Goal: Task Accomplishment & Management: Complete application form

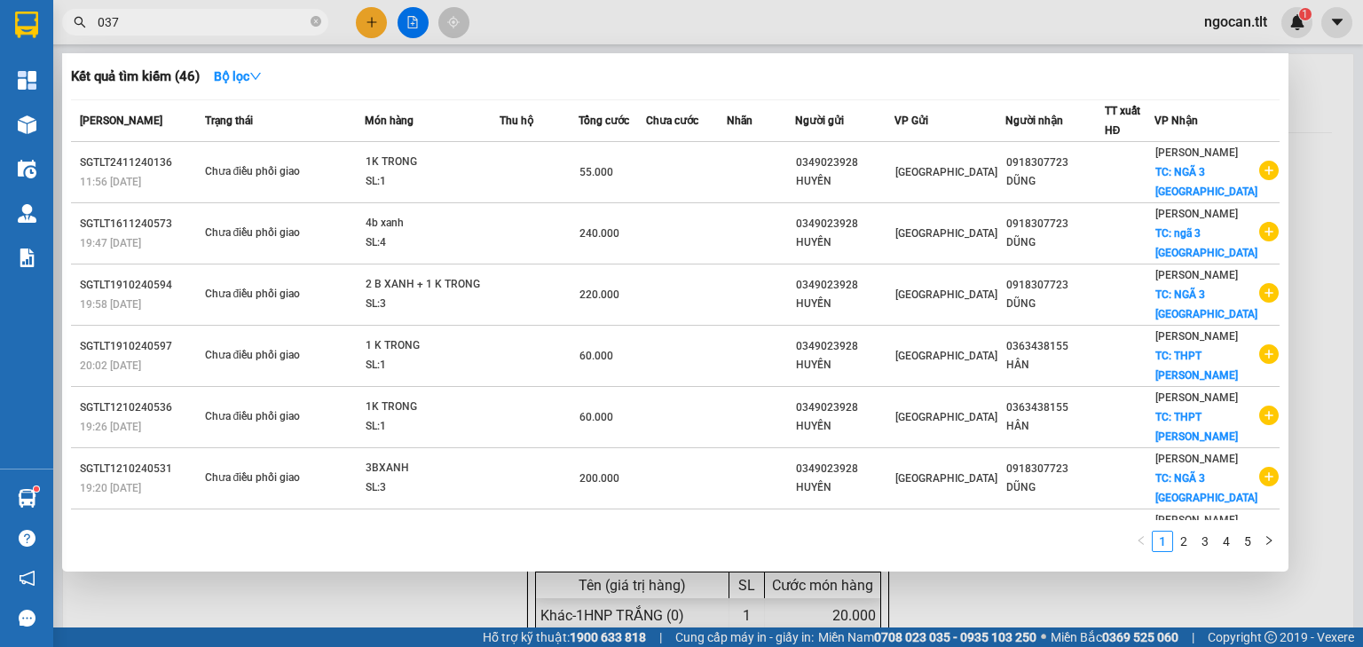
type input "037"
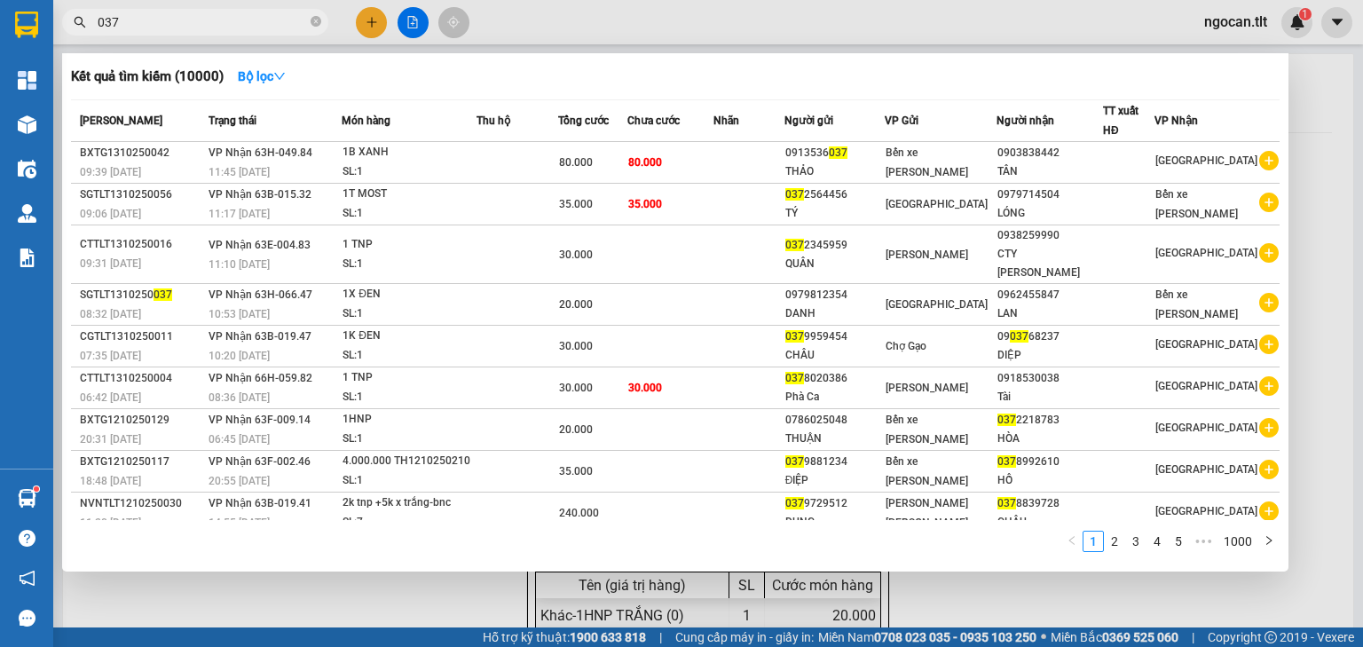
click at [355, 29] on div at bounding box center [681, 323] width 1363 height 647
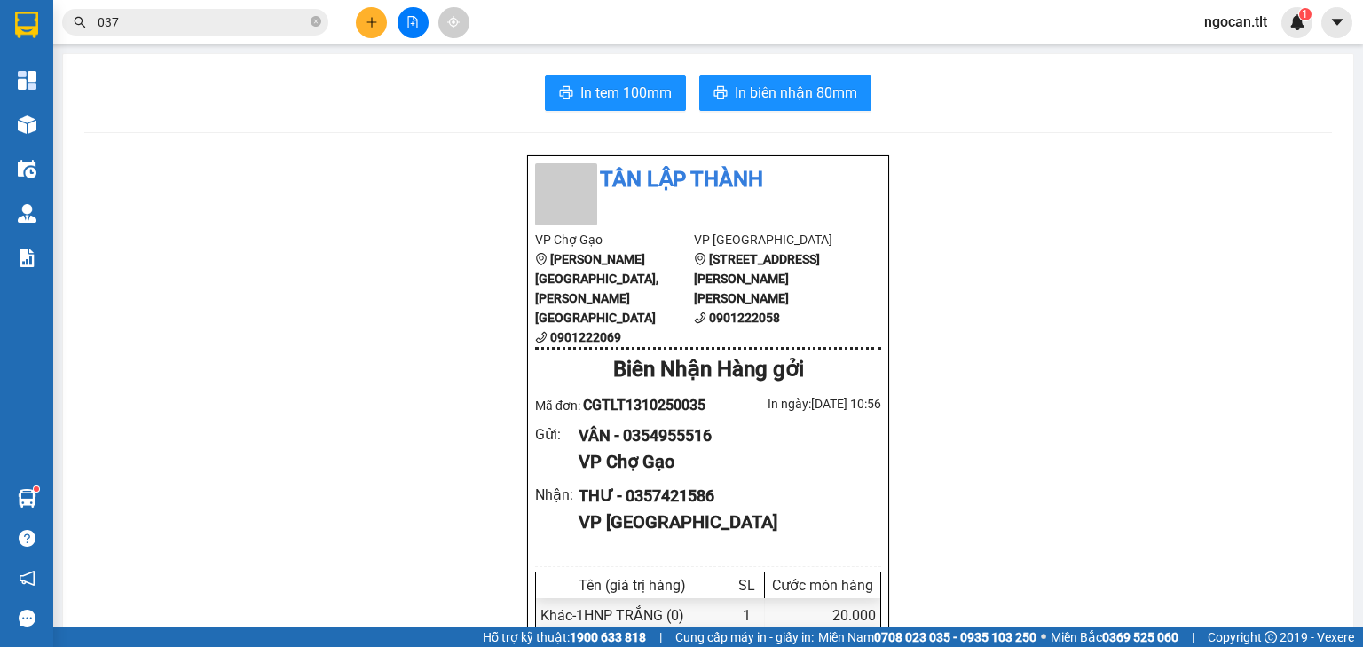
click at [359, 28] on button at bounding box center [371, 22] width 31 height 31
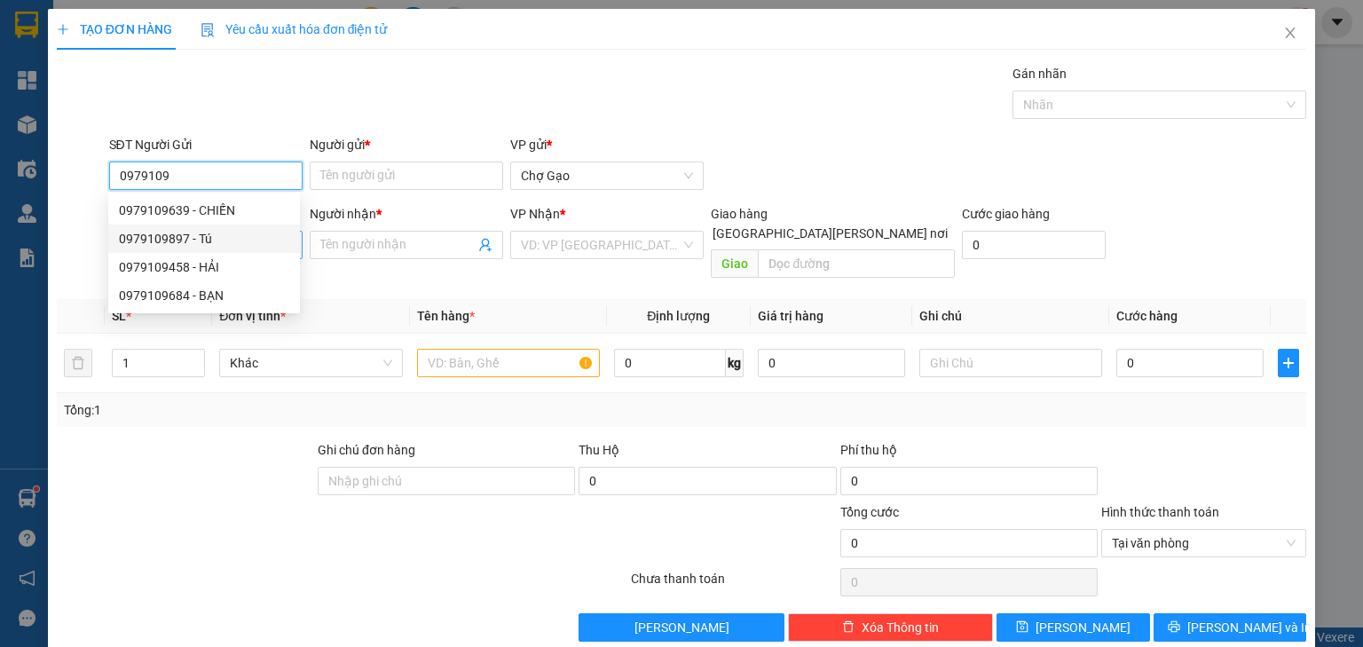
click at [186, 238] on div "0979109897 - Tú" at bounding box center [204, 239] width 170 height 20
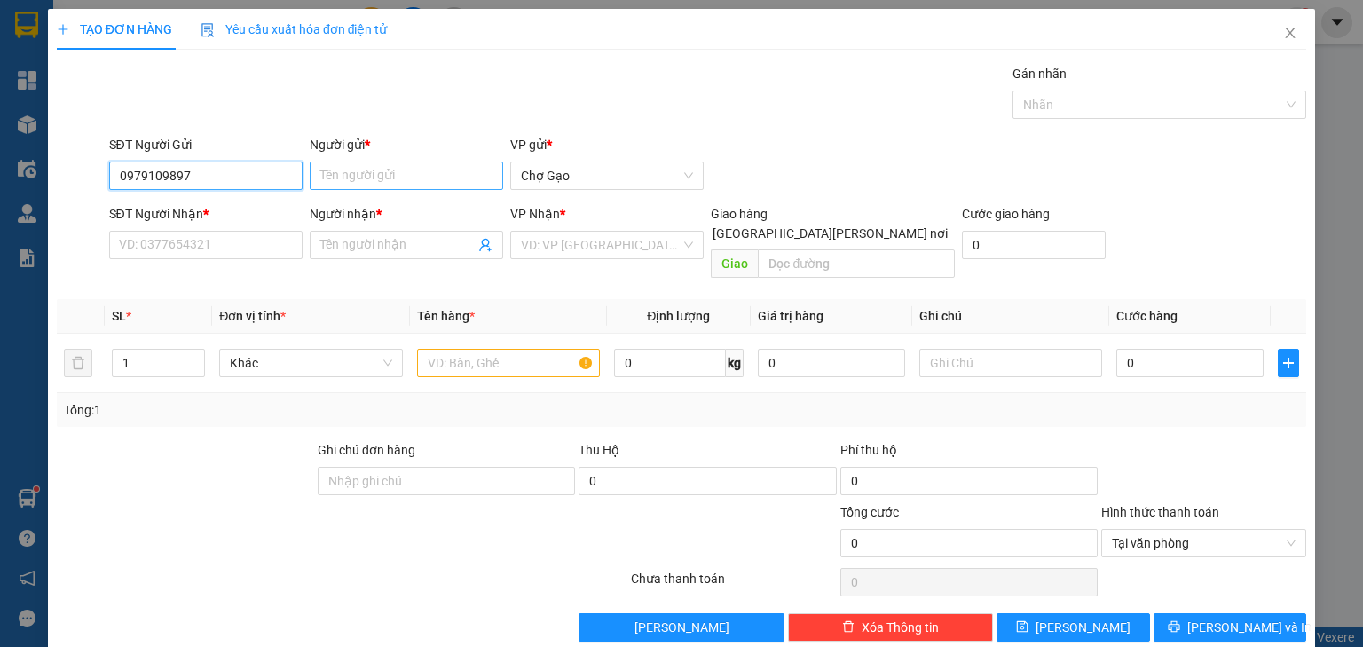
type input "0979109897"
click at [375, 179] on input "Người gửi *" at bounding box center [406, 176] width 193 height 28
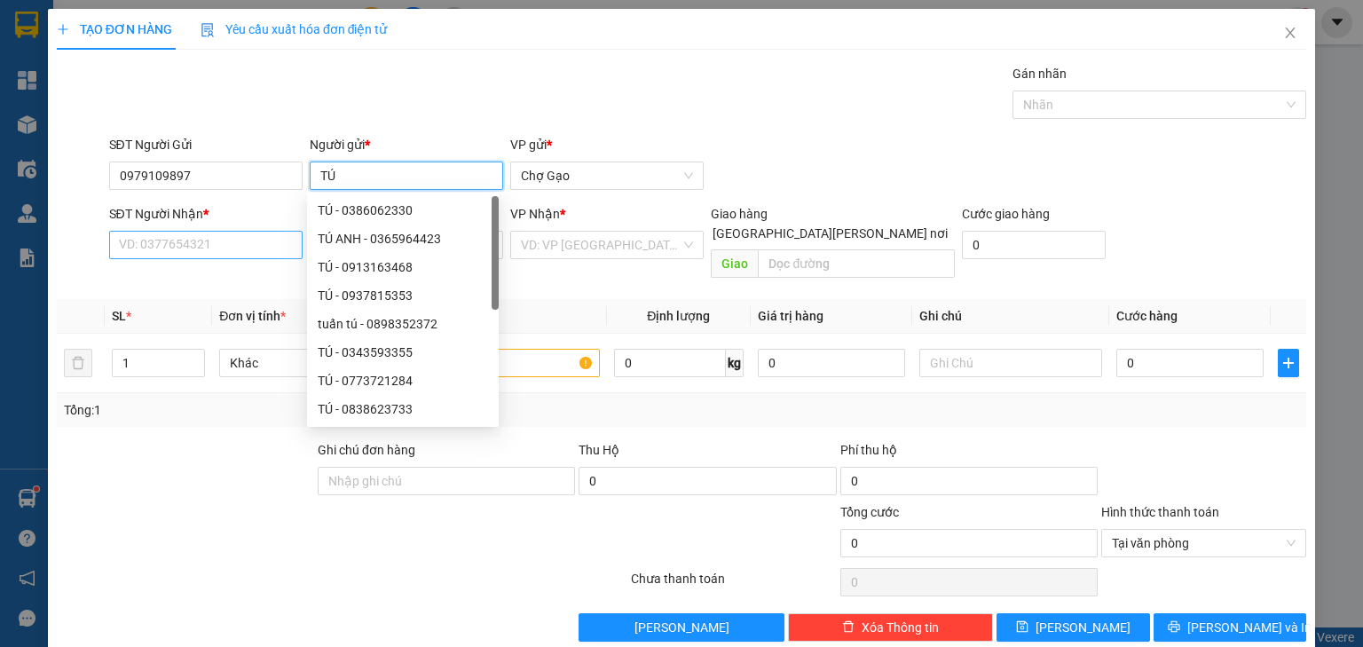
type input "TÚ"
click at [193, 251] on input "SĐT Người Nhận *" at bounding box center [205, 245] width 193 height 28
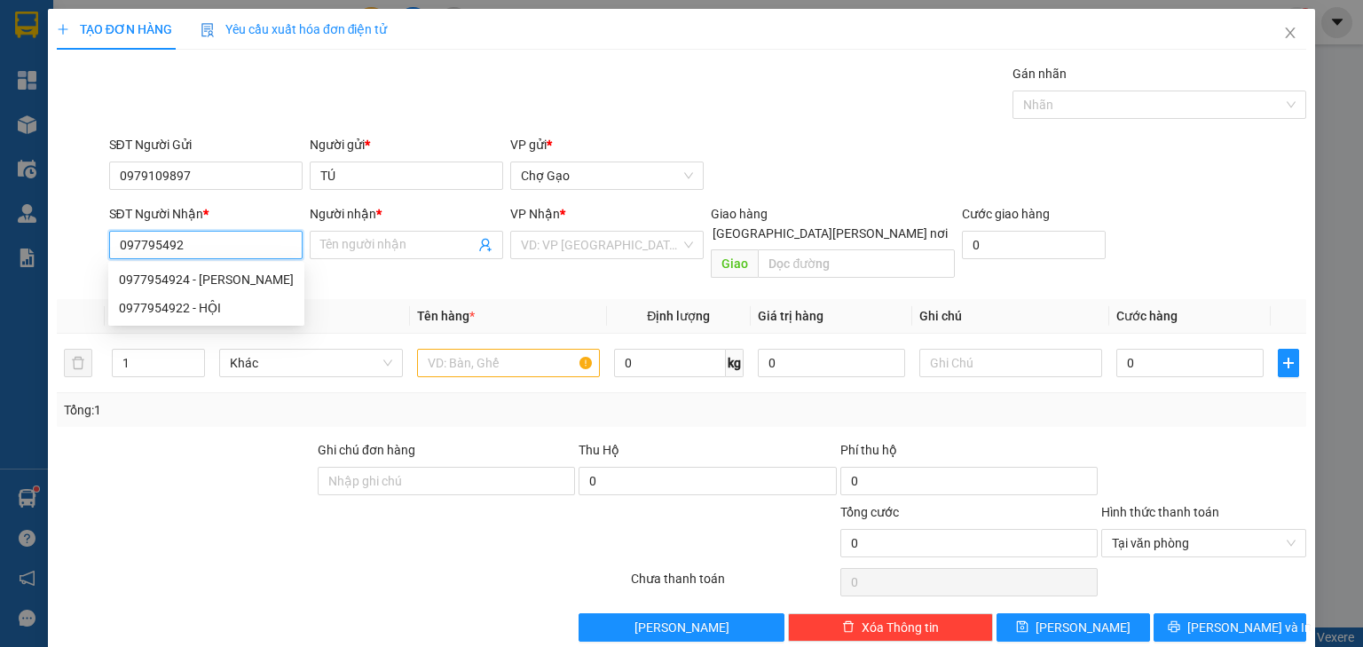
type input "0977954924"
click at [249, 277] on div "0977954924 - [PERSON_NAME]" at bounding box center [206, 280] width 175 height 20
type input "NHẪN"
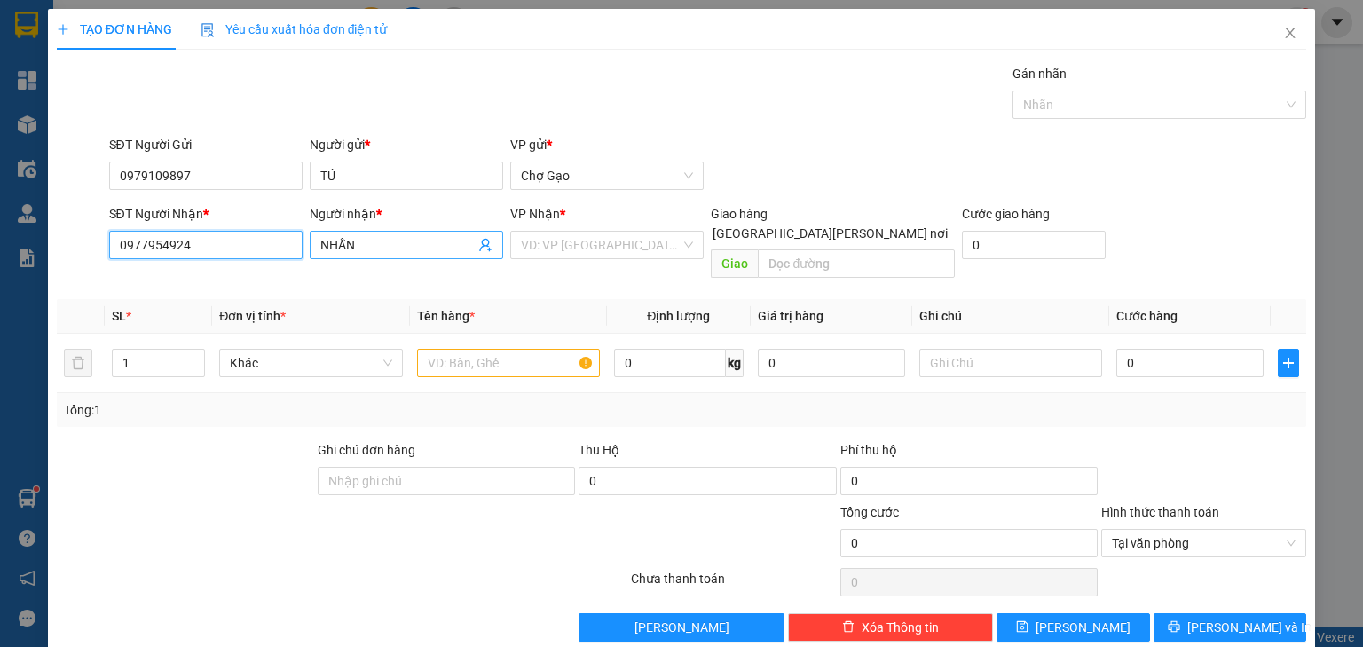
type input "0977954924"
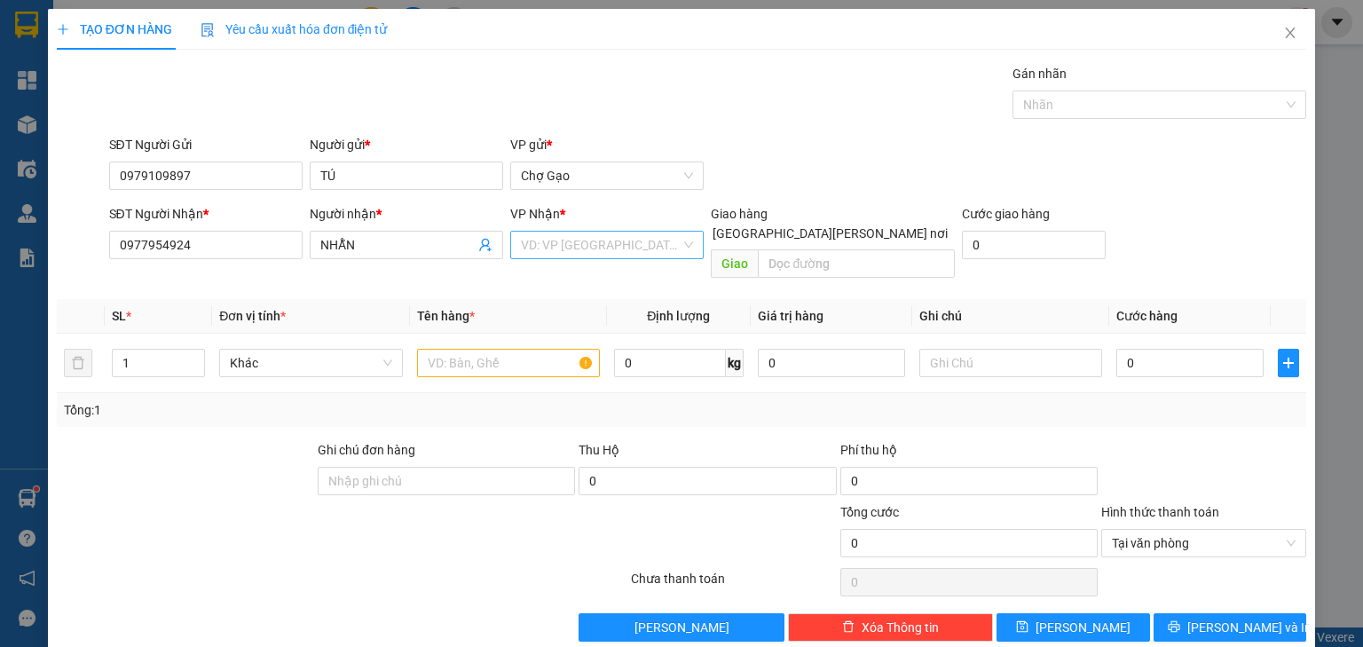
drag, startPoint x: 490, startPoint y: 255, endPoint x: 529, endPoint y: 255, distance: 39.1
click at [495, 255] on span "NHẪN" at bounding box center [406, 245] width 193 height 28
click at [541, 249] on input "search" at bounding box center [601, 245] width 160 height 27
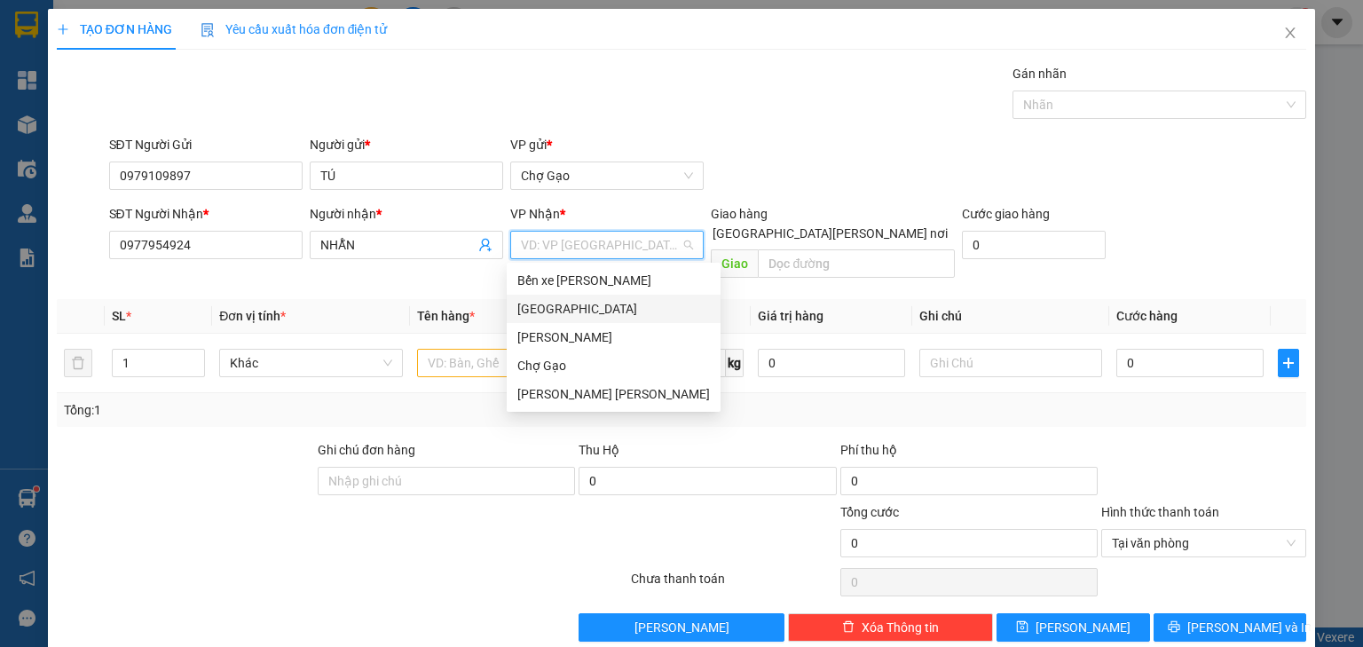
click at [540, 312] on div "[GEOGRAPHIC_DATA]" at bounding box center [613, 309] width 193 height 20
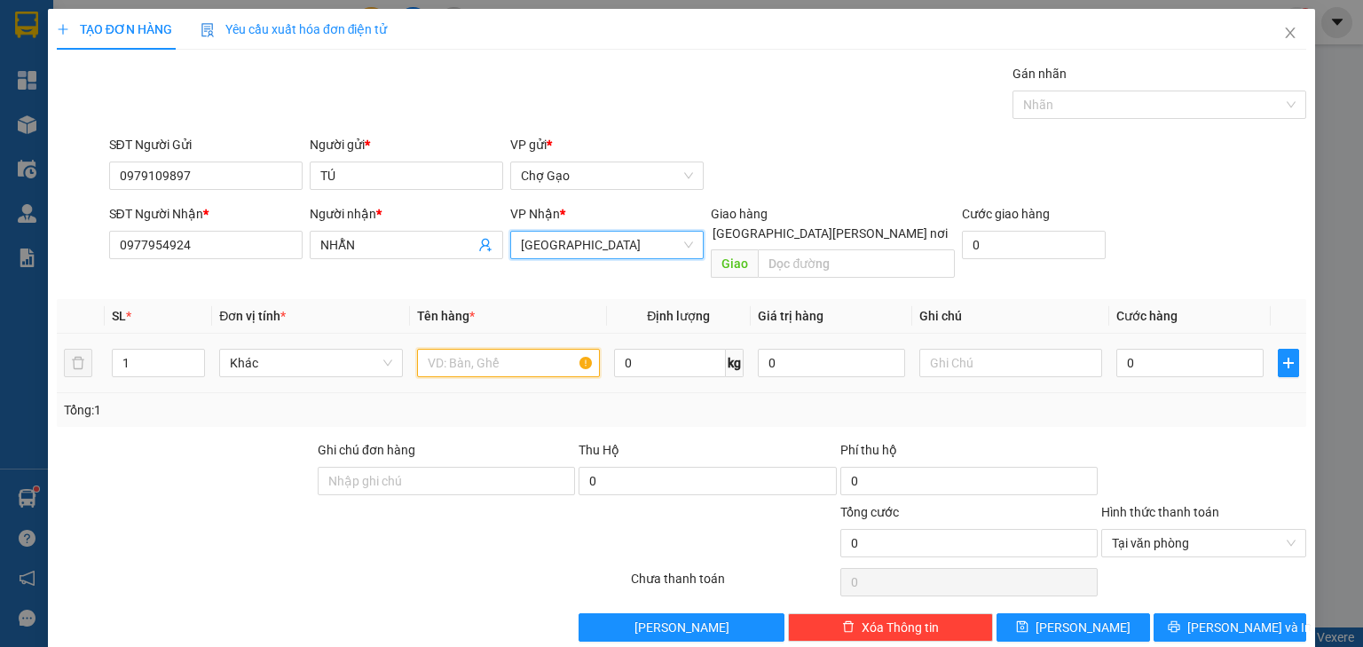
click at [482, 349] on input "text" at bounding box center [508, 363] width 183 height 28
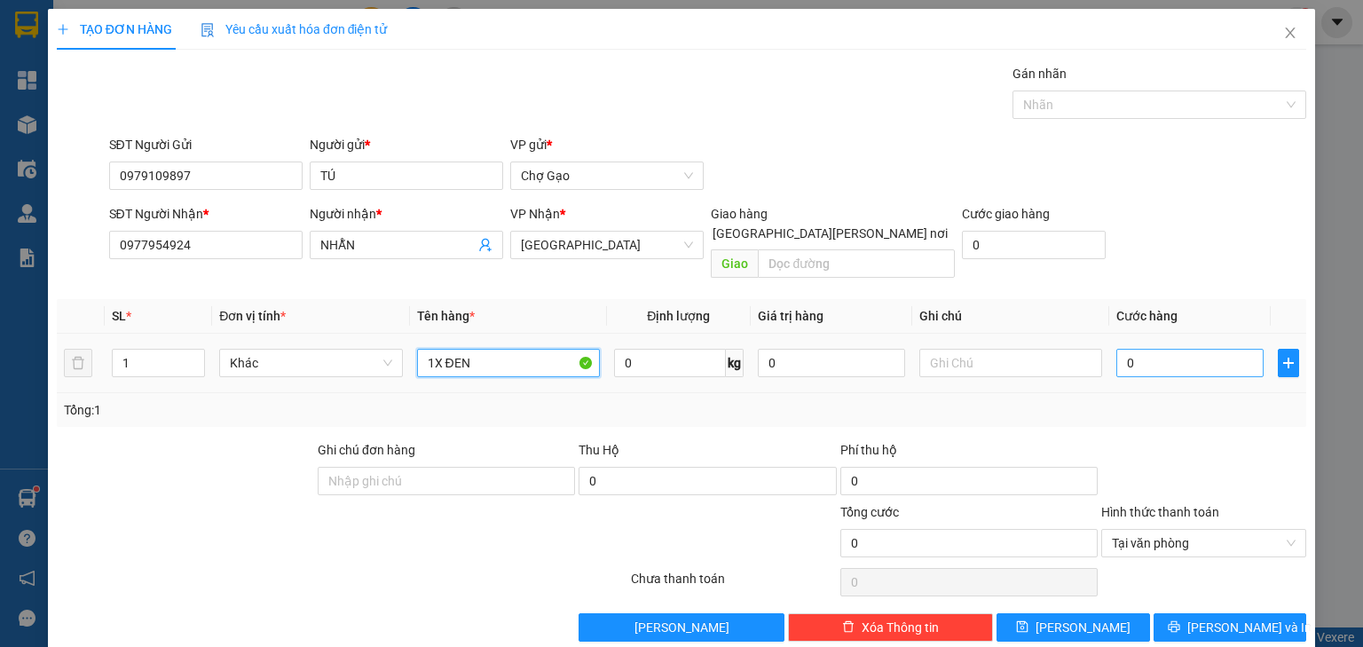
type input "1X ĐEN"
click at [1202, 349] on input "0" at bounding box center [1190, 363] width 147 height 28
type input "2"
type input "20"
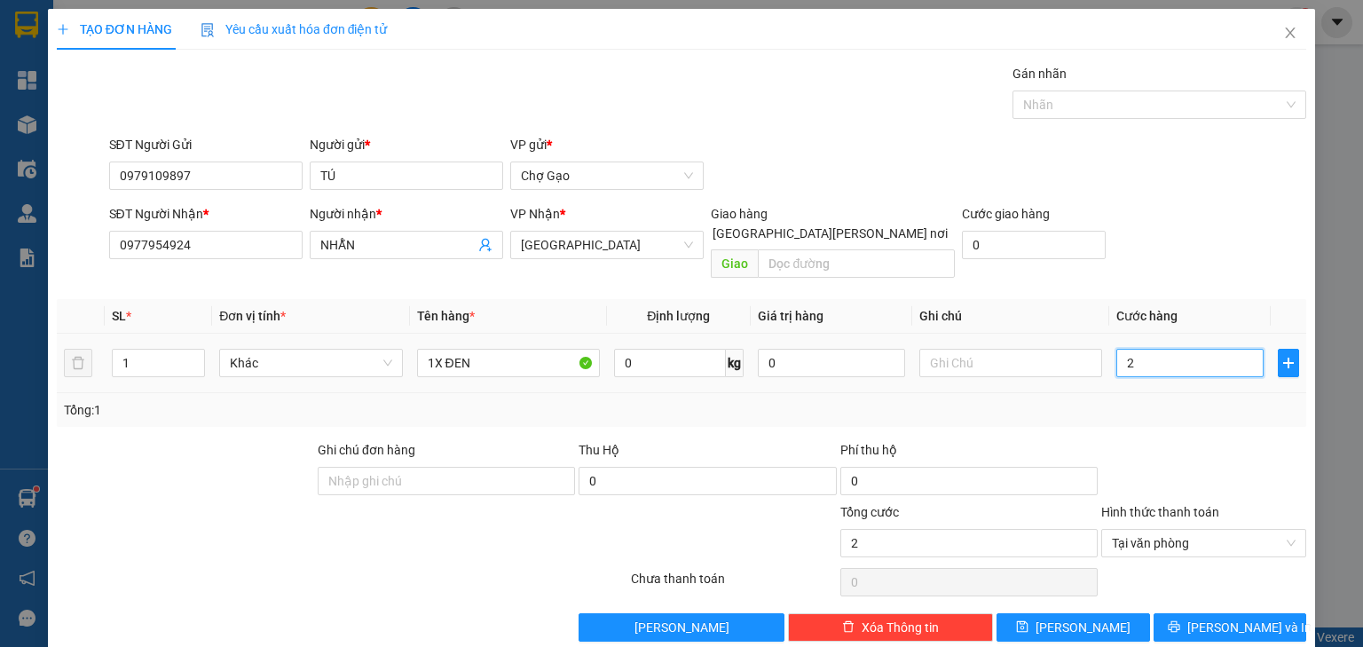
type input "20"
type input "20.000"
click at [1180, 621] on icon "printer" at bounding box center [1174, 627] width 12 height 12
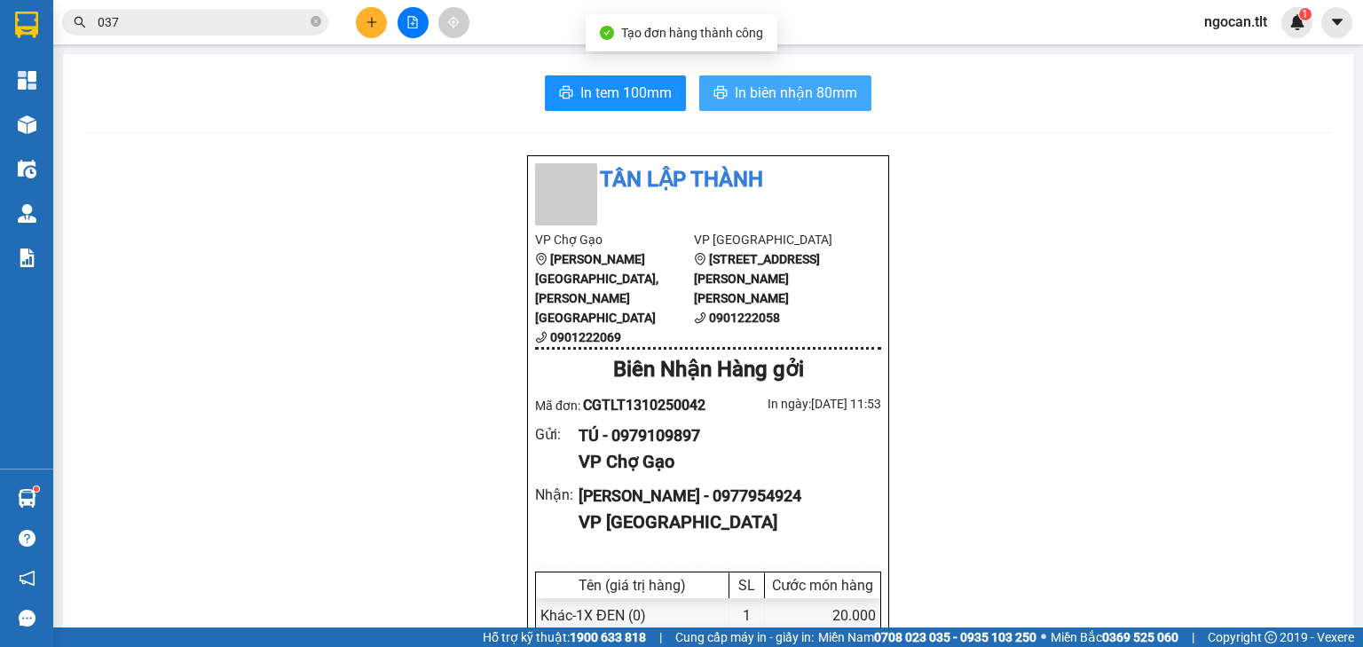
click at [714, 91] on icon "printer" at bounding box center [720, 92] width 13 height 12
click at [627, 85] on span "In tem 100mm" at bounding box center [625, 93] width 91 height 22
click at [379, 28] on button at bounding box center [371, 22] width 31 height 31
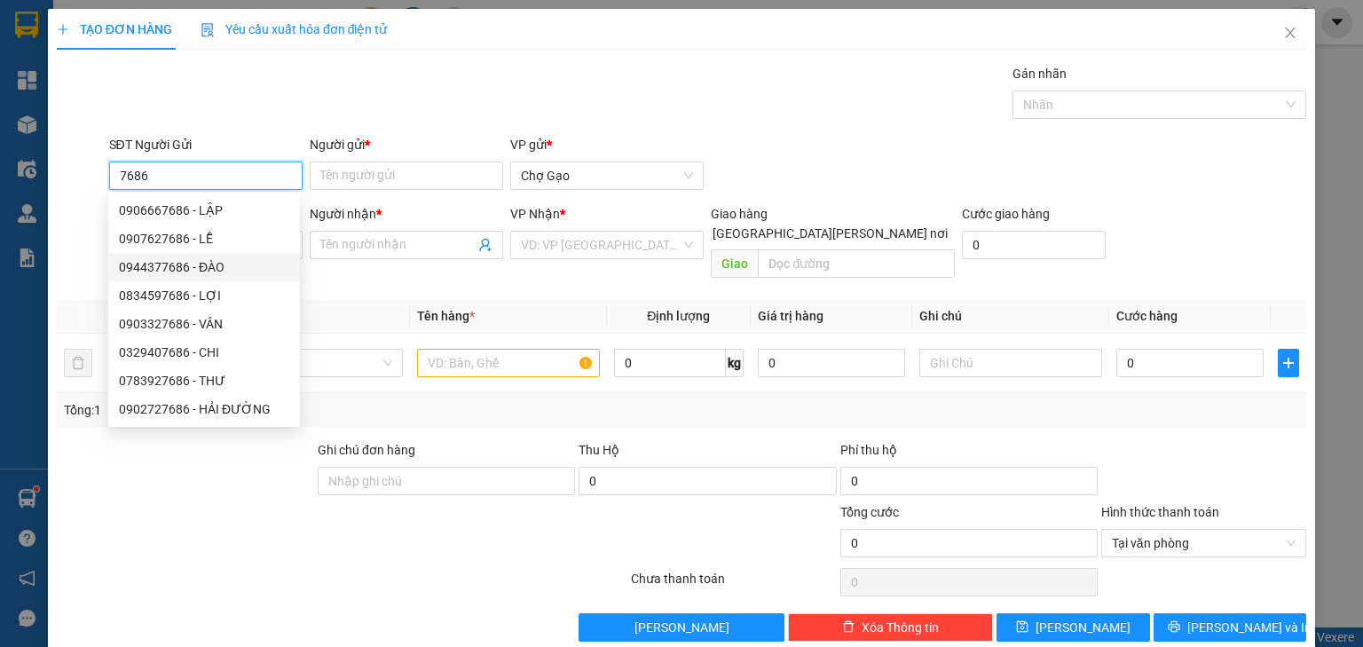
click at [234, 272] on div "0944377686 - ĐÀO" at bounding box center [204, 267] width 170 height 20
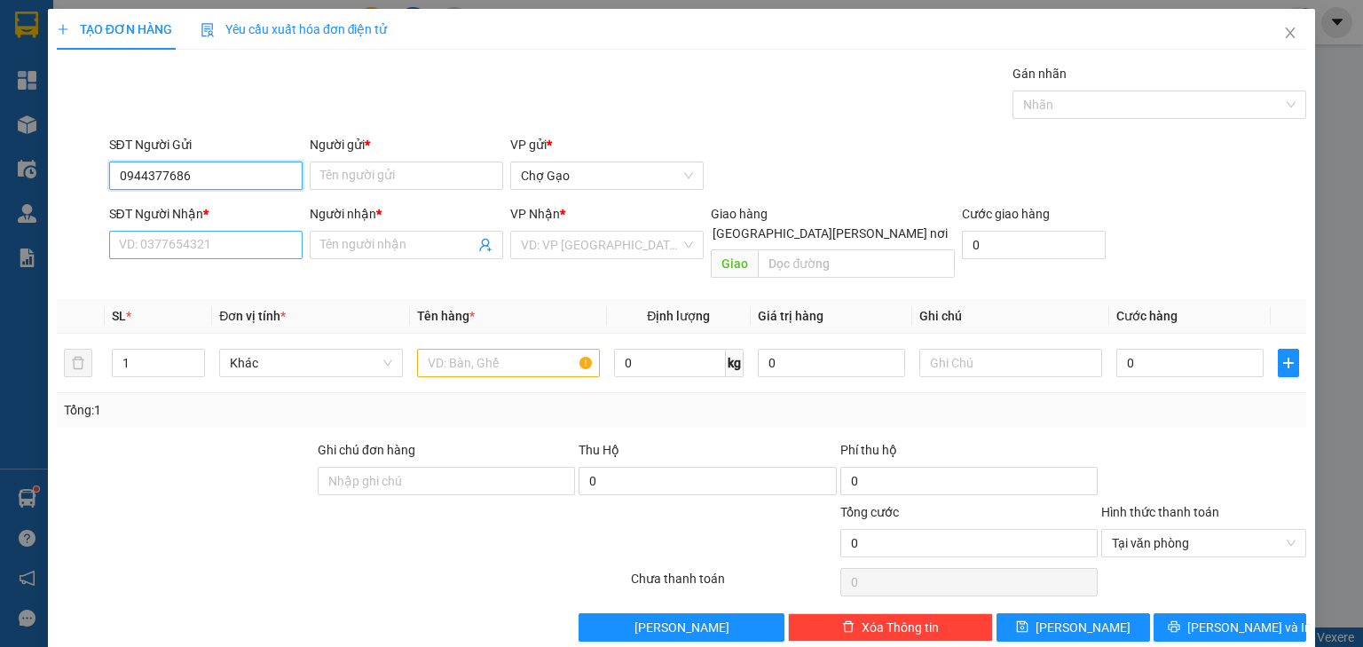
type input "0944377686"
click at [249, 251] on input "SĐT Người Nhận *" at bounding box center [205, 245] width 193 height 28
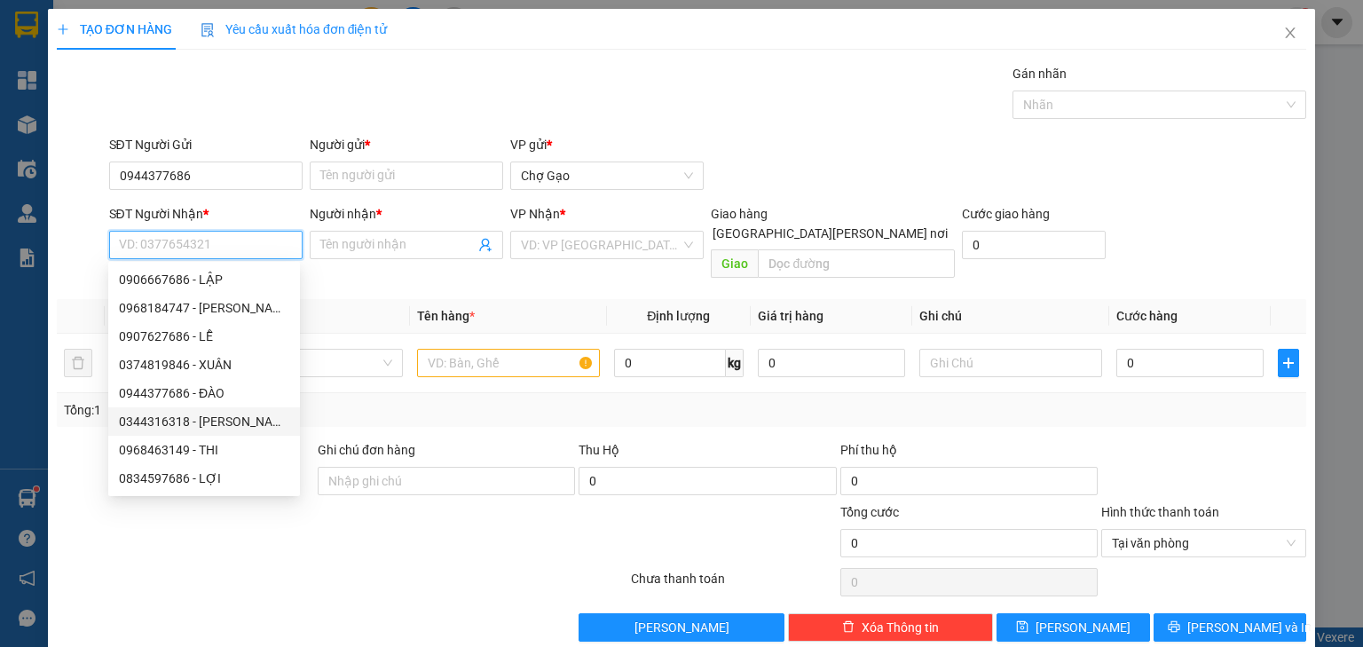
click at [217, 421] on div "0344316318 - [PERSON_NAME]" at bounding box center [204, 422] width 170 height 20
type input "0344316318"
type input "PHƯƠNG"
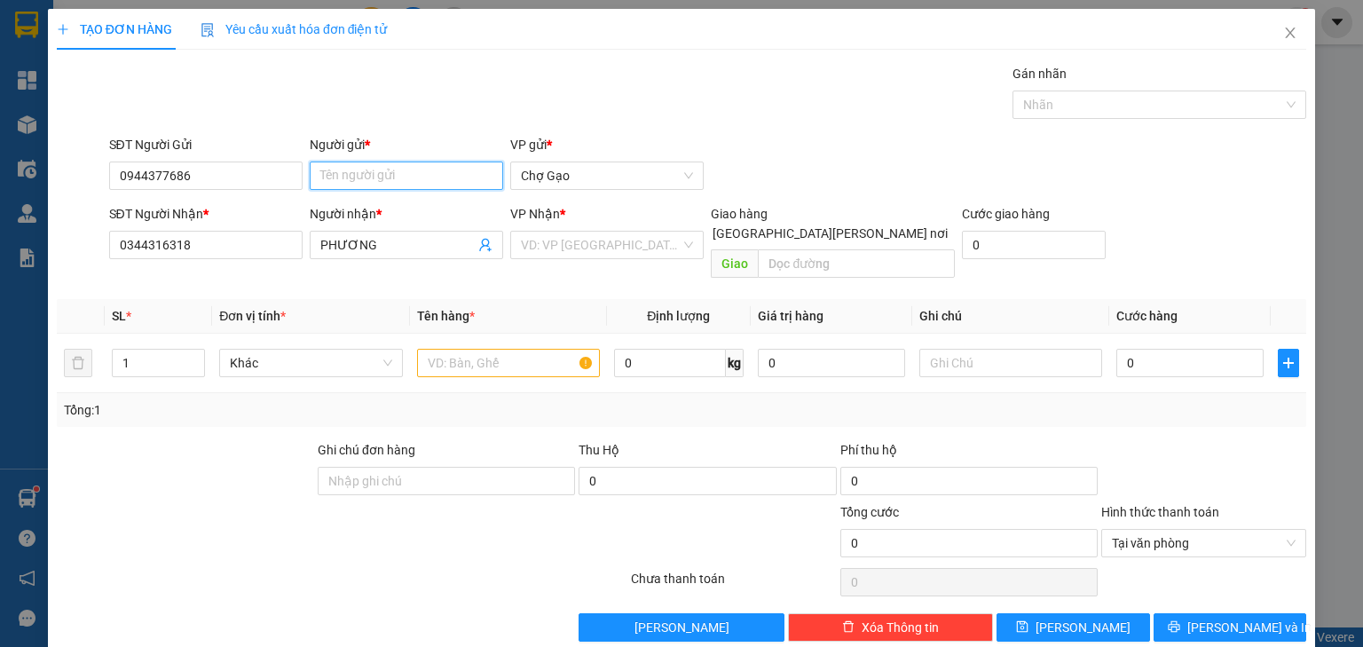
click at [375, 165] on input "Người gửi *" at bounding box center [406, 176] width 193 height 28
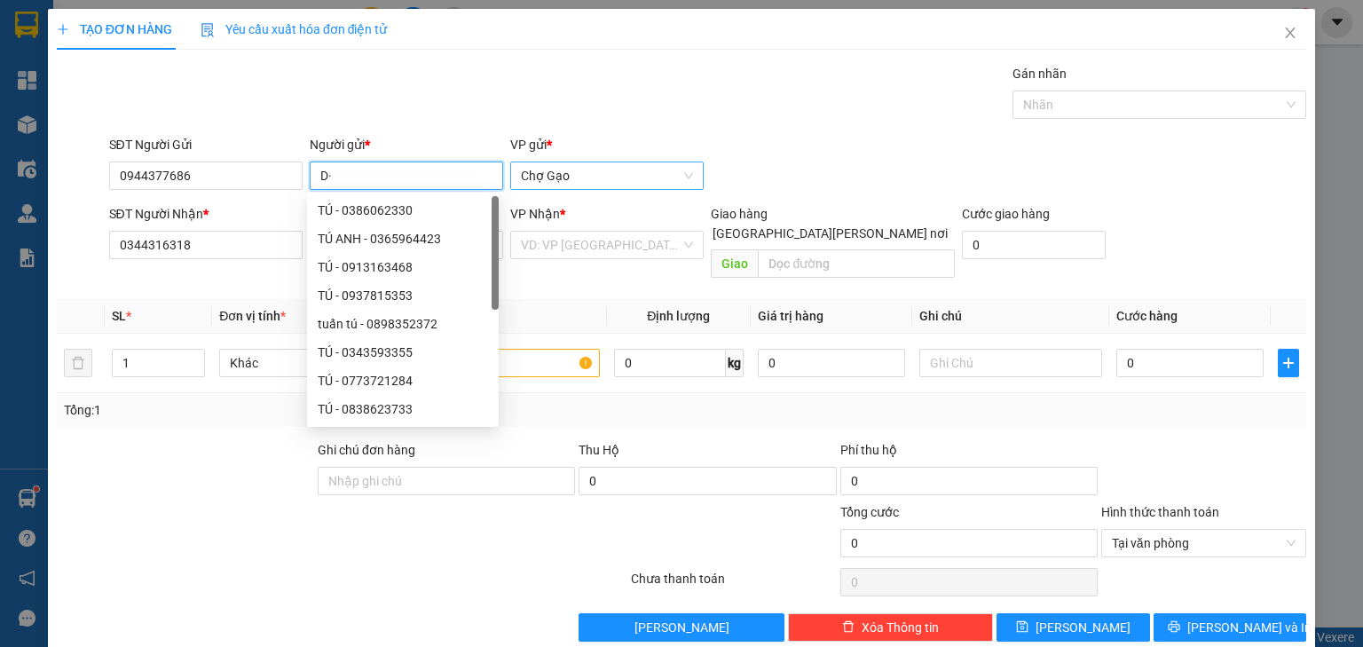
type input "D"
type input "ĐÀO"
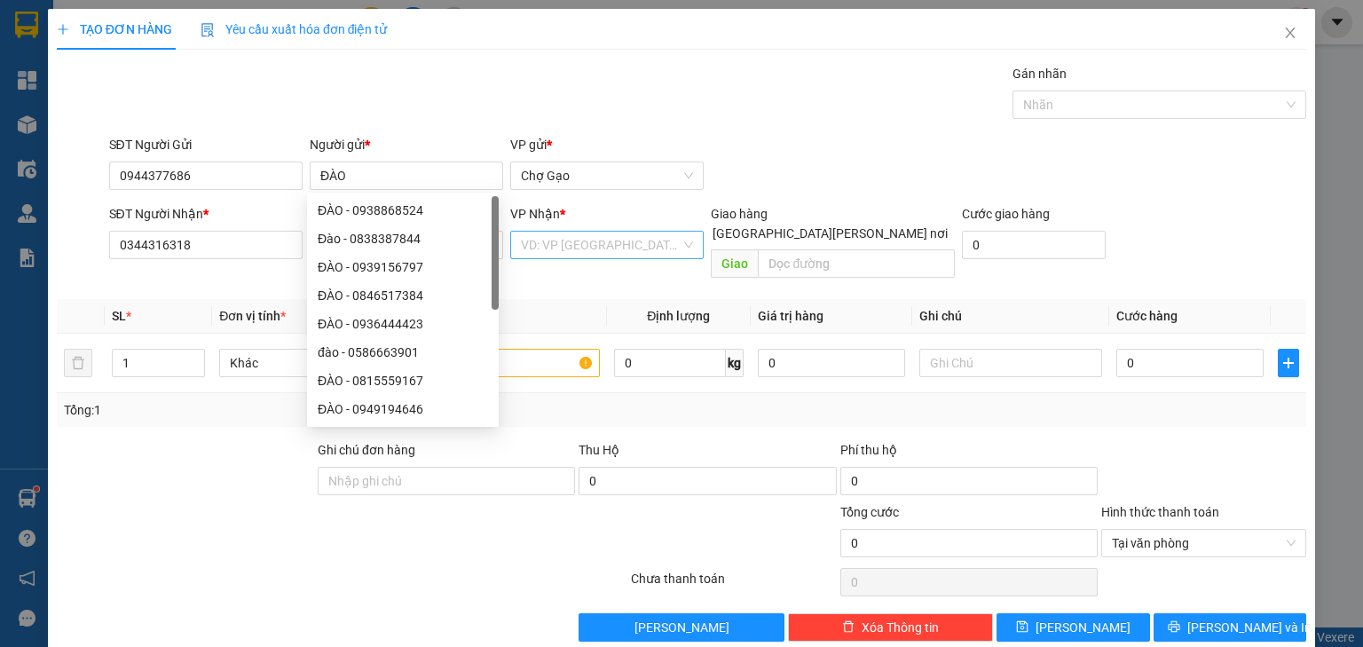
click at [610, 234] on input "search" at bounding box center [601, 245] width 160 height 27
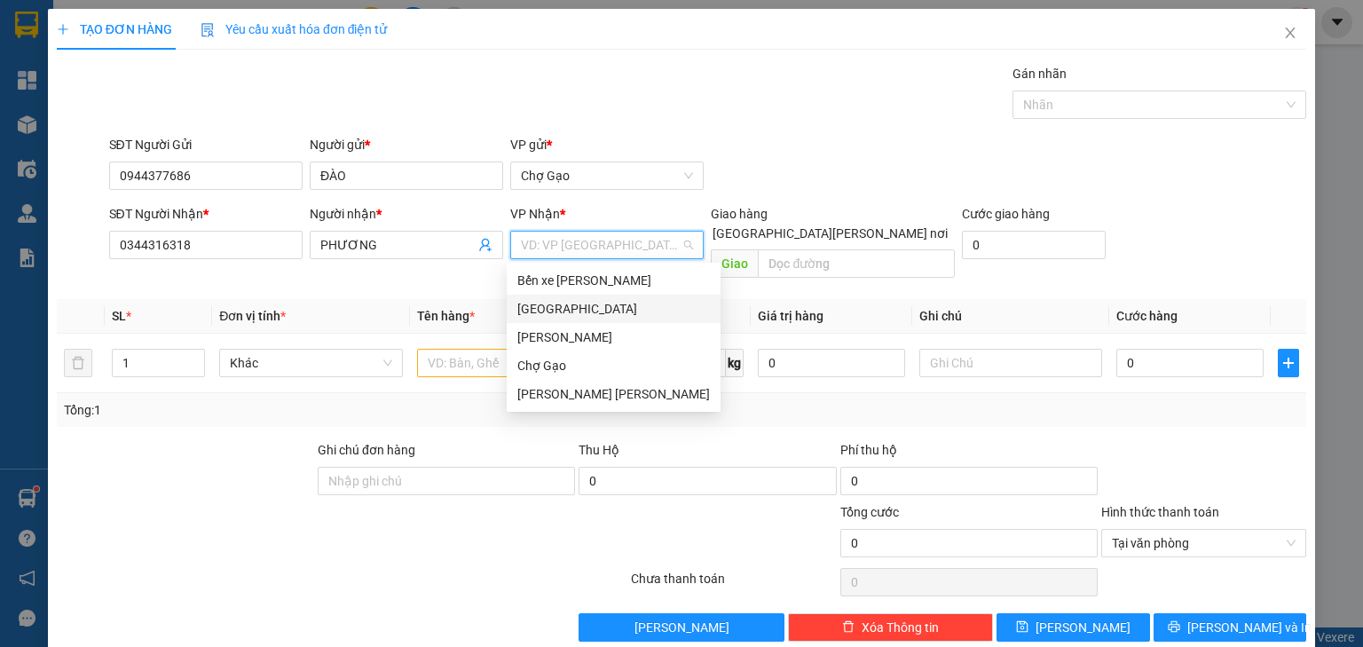
drag, startPoint x: 549, startPoint y: 304, endPoint x: 535, endPoint y: 327, distance: 26.3
click at [550, 305] on div "[GEOGRAPHIC_DATA]" at bounding box center [613, 309] width 193 height 20
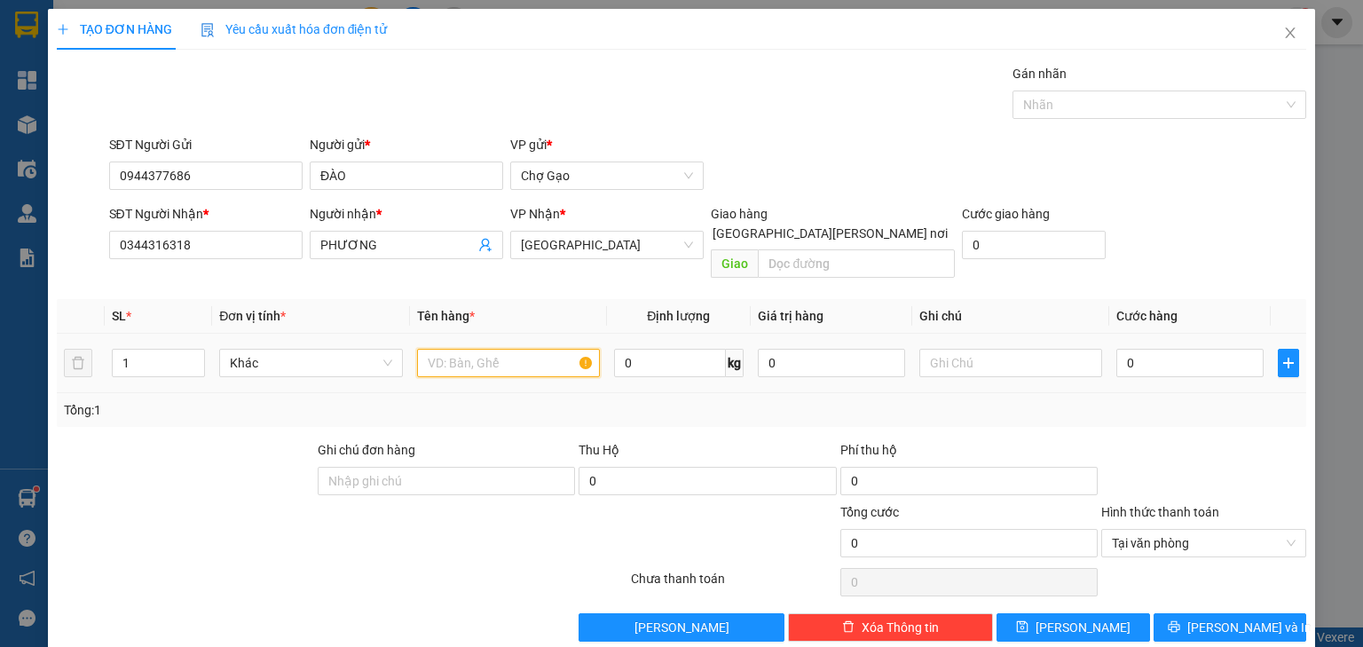
click at [472, 352] on input "text" at bounding box center [508, 363] width 183 height 28
type input "1 P BÌ"
click at [1161, 349] on input "0" at bounding box center [1190, 363] width 147 height 28
type input "2"
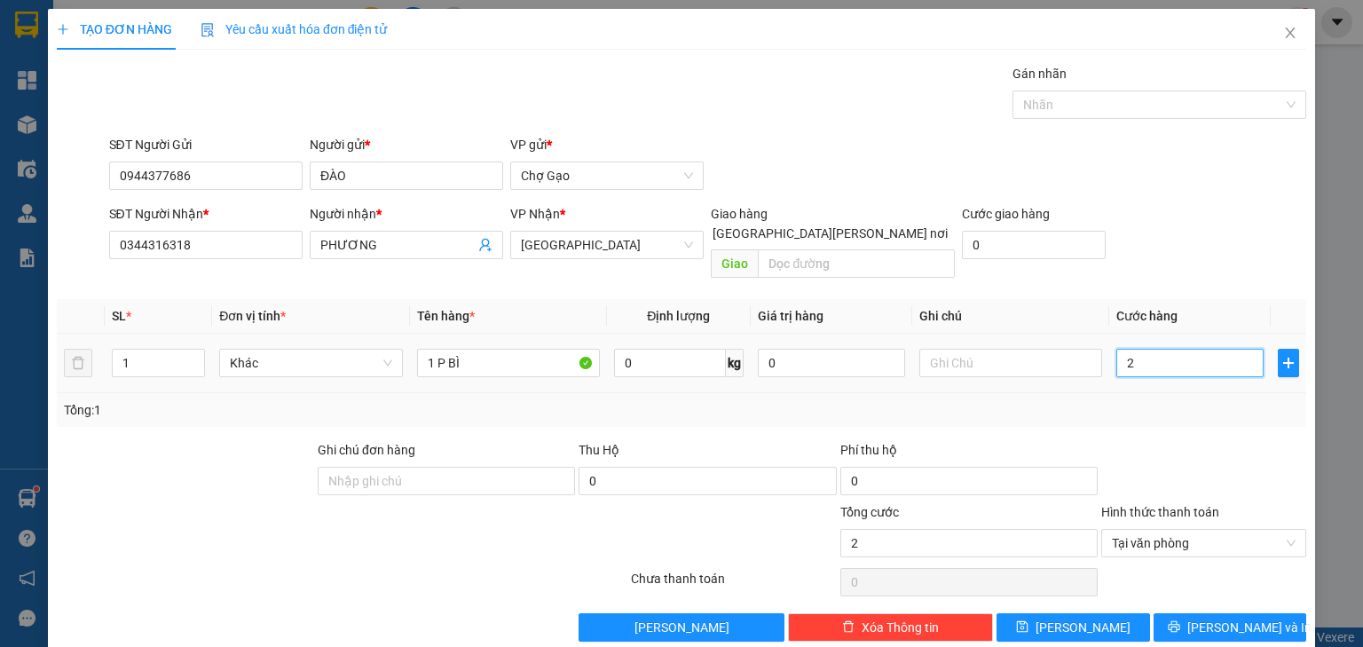
type input "20"
click at [1239, 618] on span "[PERSON_NAME] và In" at bounding box center [1250, 628] width 124 height 20
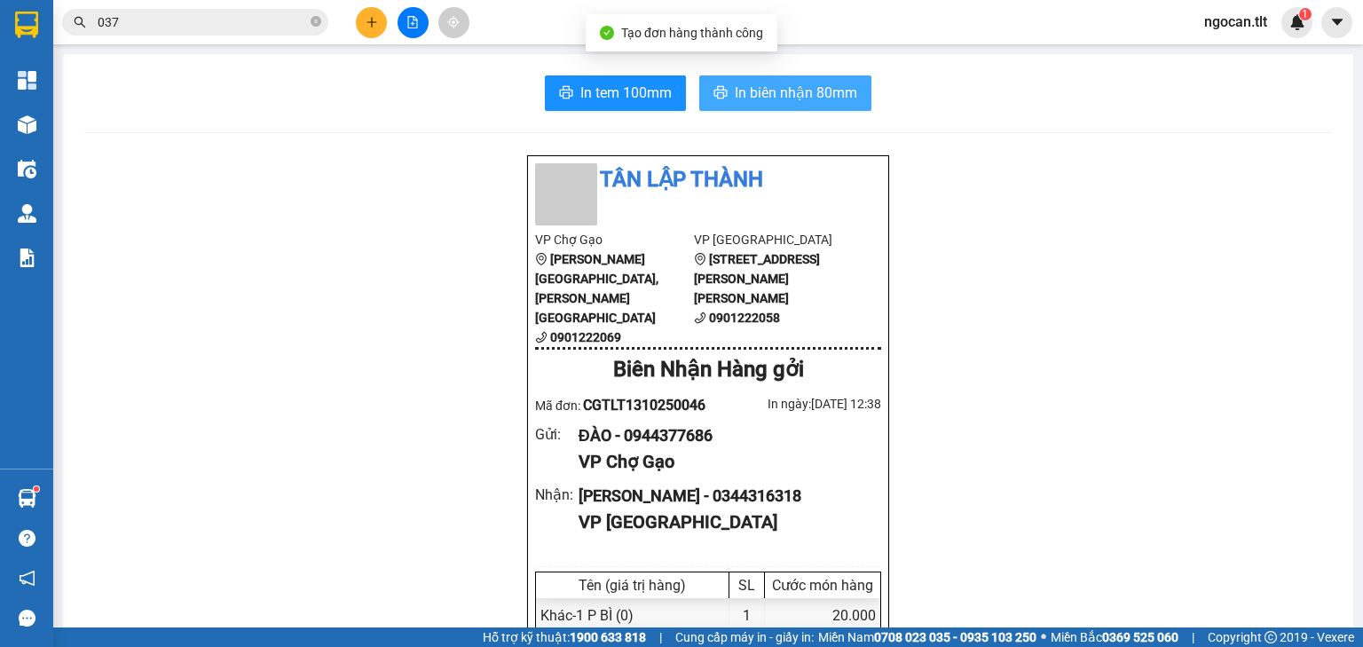
drag, startPoint x: 785, startPoint y: 94, endPoint x: 779, endPoint y: 114, distance: 20.2
click at [785, 96] on span "In biên nhận 80mm" at bounding box center [796, 93] width 122 height 22
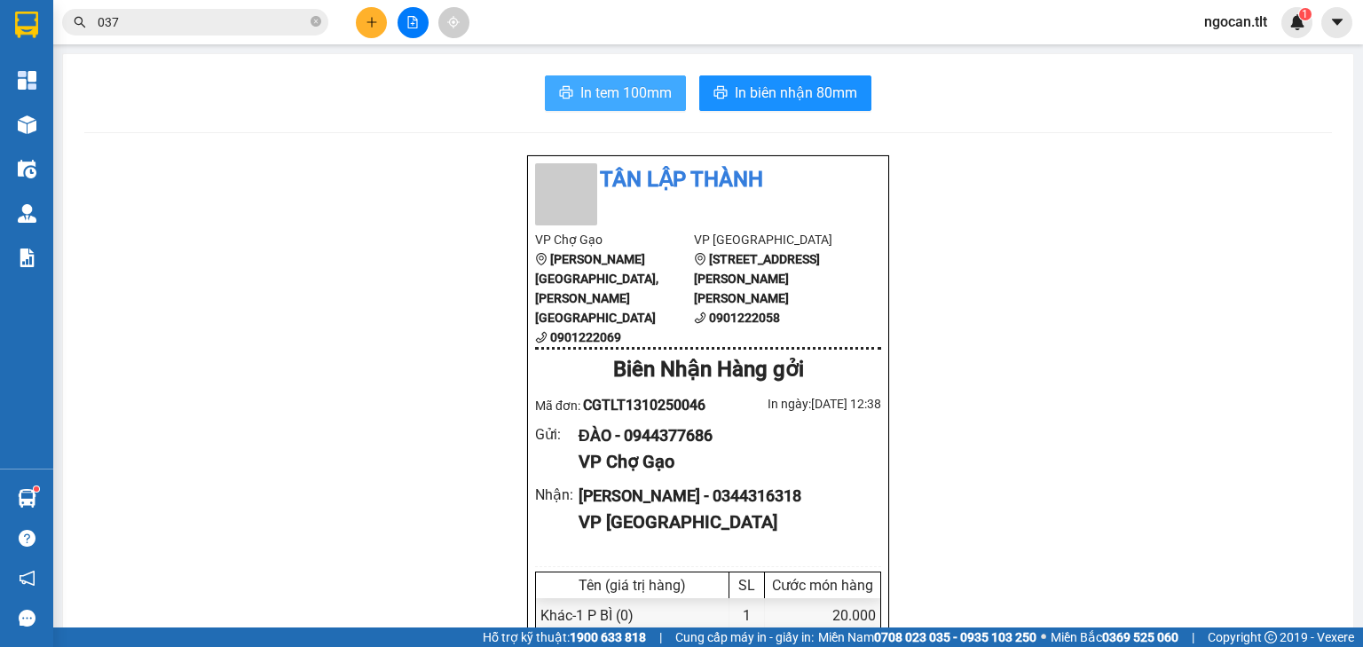
click at [598, 90] on span "In tem 100mm" at bounding box center [625, 93] width 91 height 22
drag, startPoint x: 658, startPoint y: 454, endPoint x: 738, endPoint y: 435, distance: 83.1
click at [770, 484] on div "[PERSON_NAME] - 0344316318" at bounding box center [723, 496] width 288 height 25
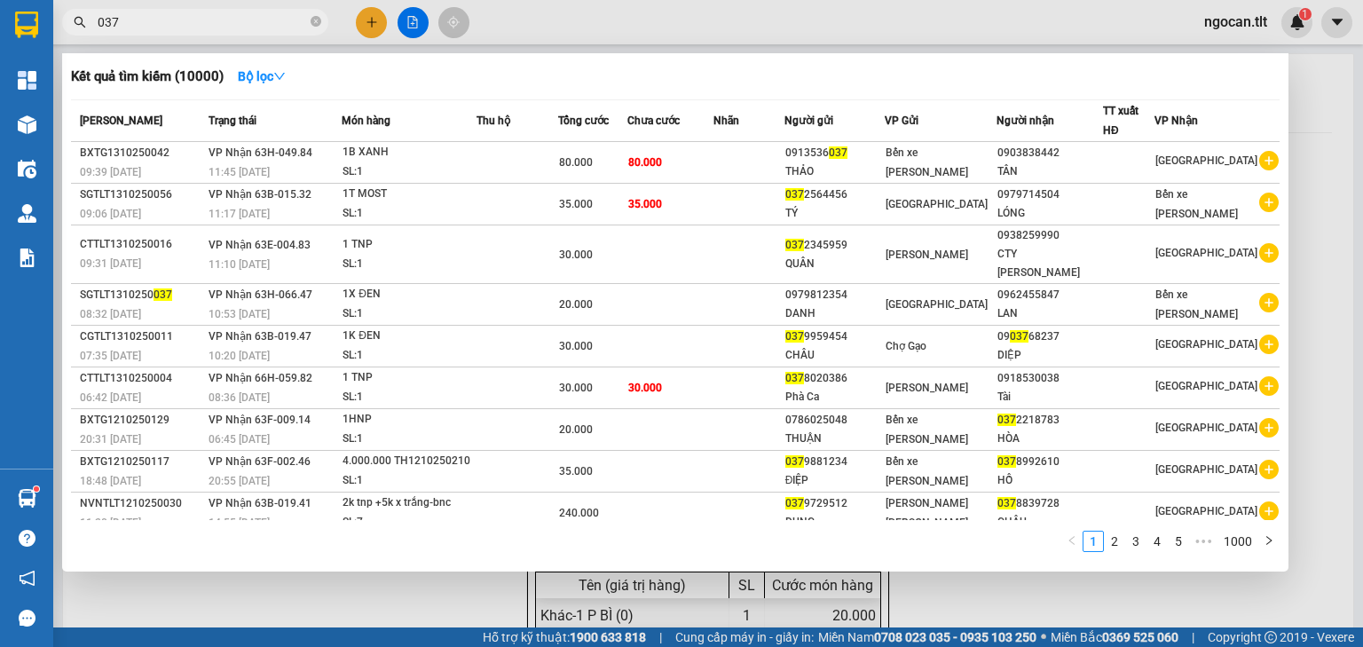
click at [146, 15] on input "037" at bounding box center [202, 22] width 209 height 20
click at [146, 14] on input "037" at bounding box center [202, 22] width 209 height 20
paste input "44316318"
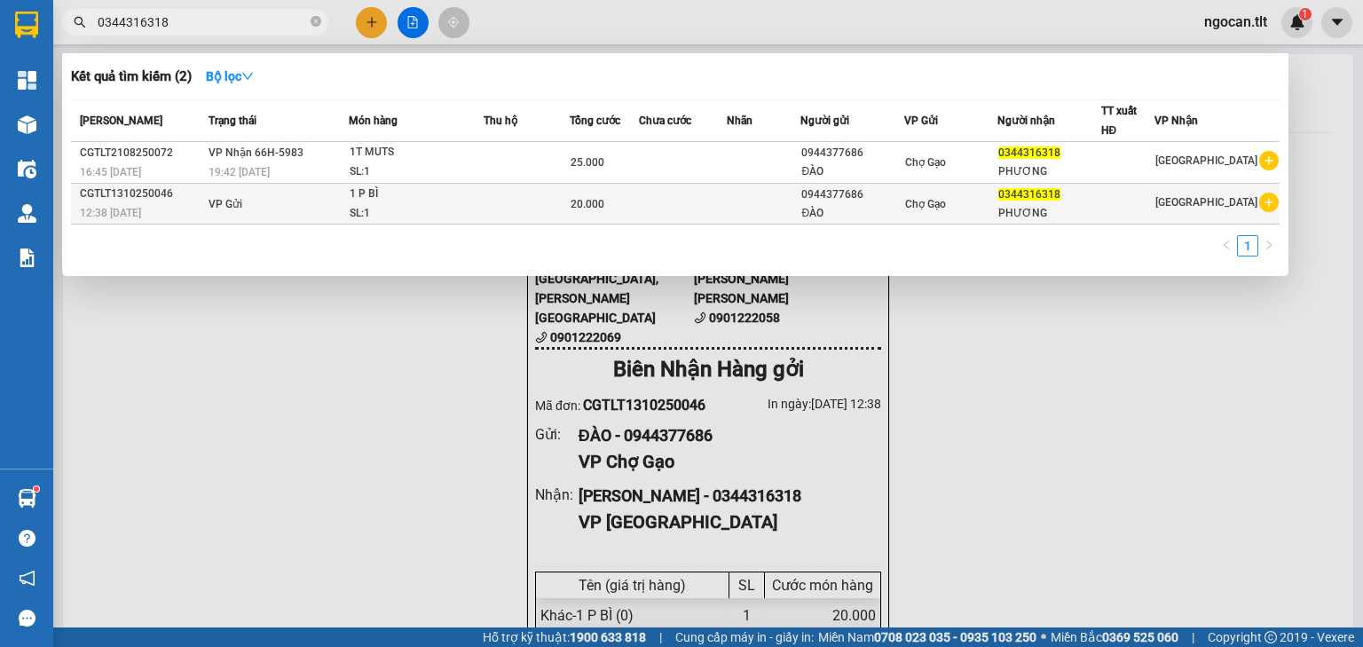
type input "0344316318"
click at [1100, 207] on div "PHƯƠNG" at bounding box center [1048, 213] width 101 height 19
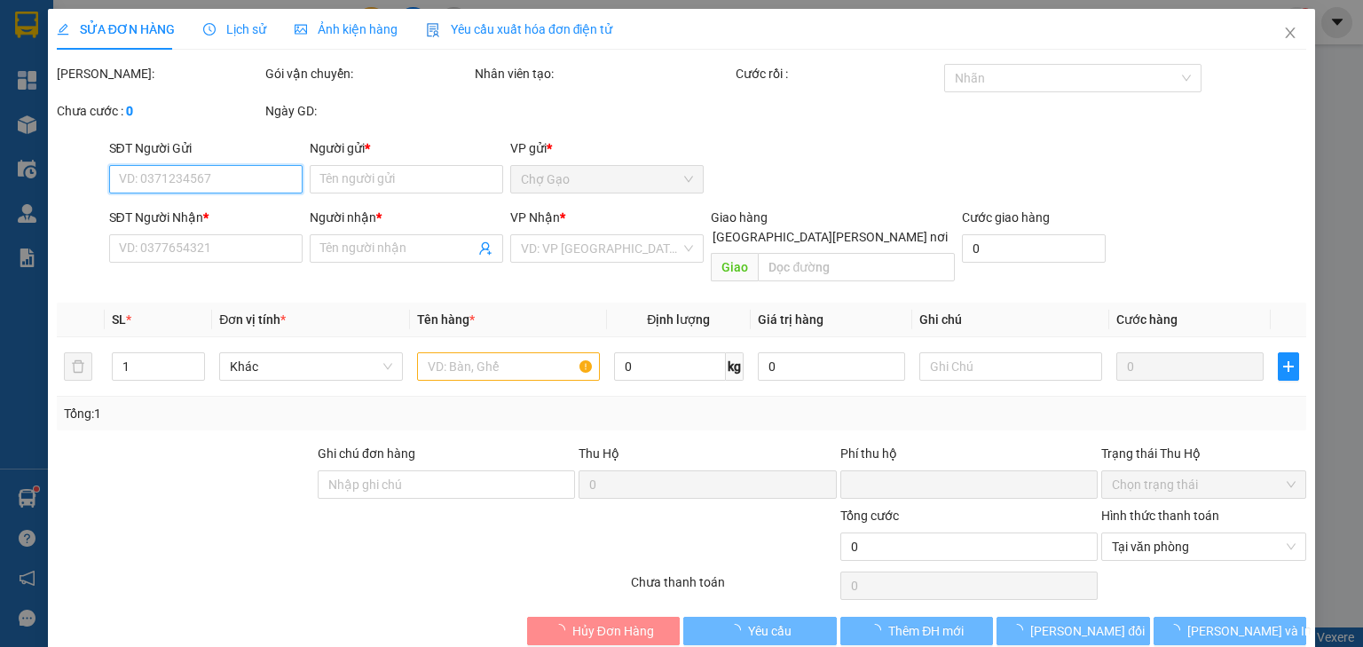
type input "0944377686"
type input "ĐÀO"
type input "0344316318"
type input "PHƯƠNG"
type input "0"
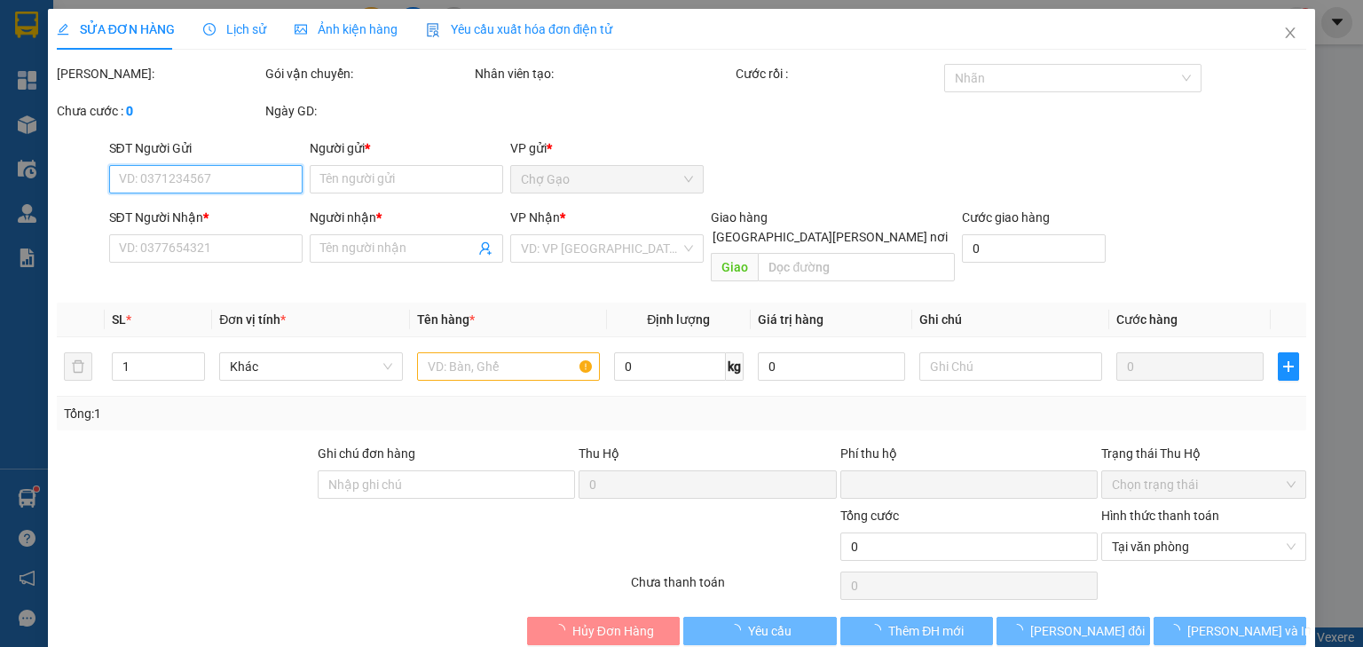
type input "20.000"
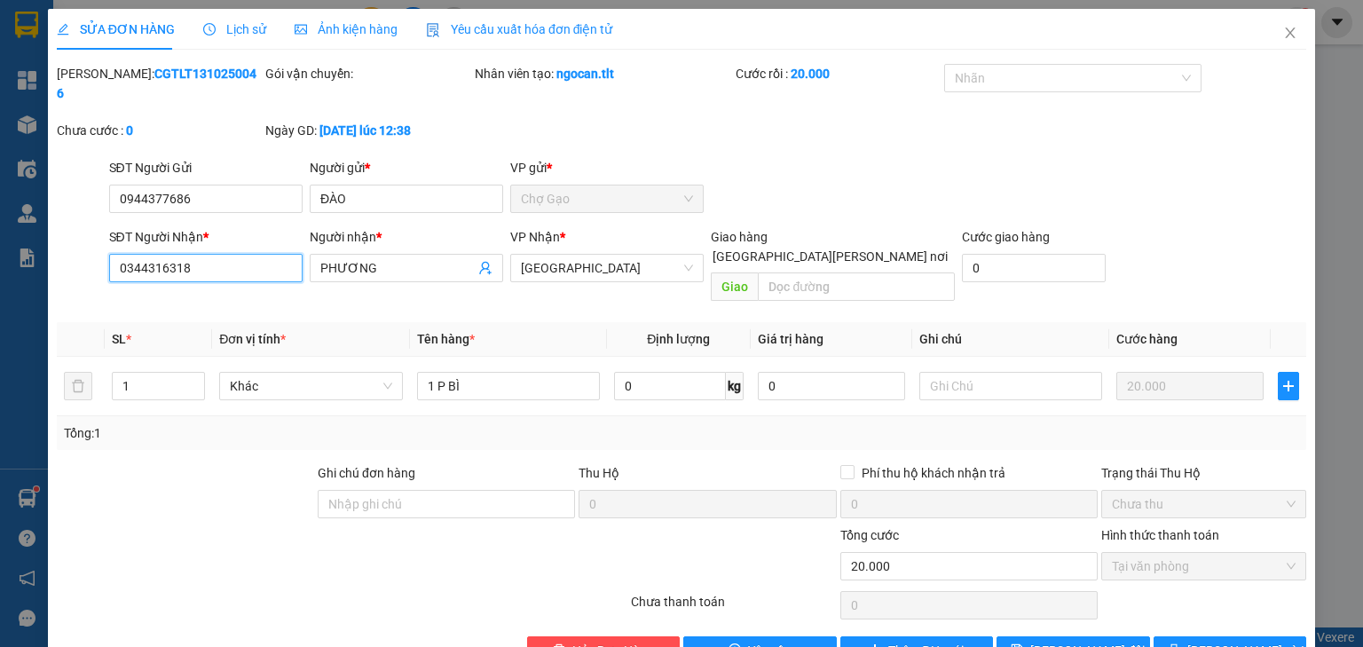
click at [128, 259] on input "0344316318" at bounding box center [205, 268] width 193 height 28
type input "0944316318"
click at [1065, 641] on span "[PERSON_NAME] đổi" at bounding box center [1087, 651] width 114 height 20
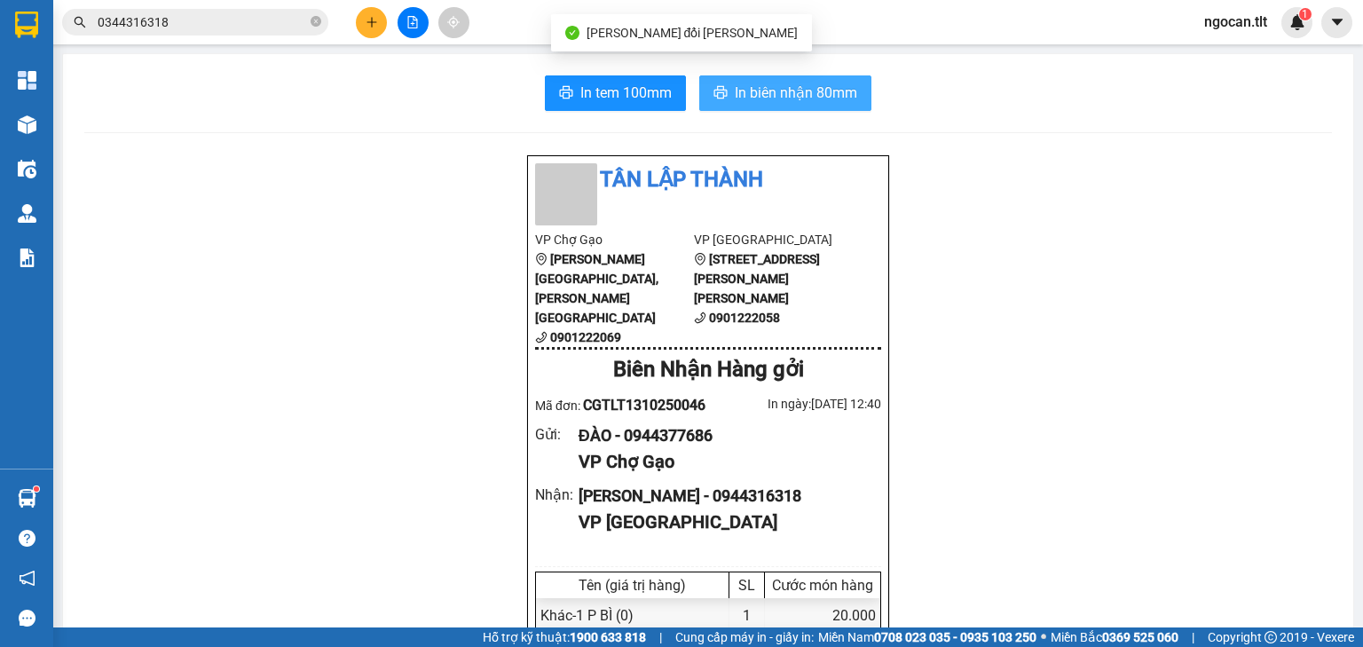
drag, startPoint x: 834, startPoint y: 98, endPoint x: 821, endPoint y: 97, distance: 13.3
click at [832, 98] on span "In biên nhận 80mm" at bounding box center [796, 93] width 122 height 22
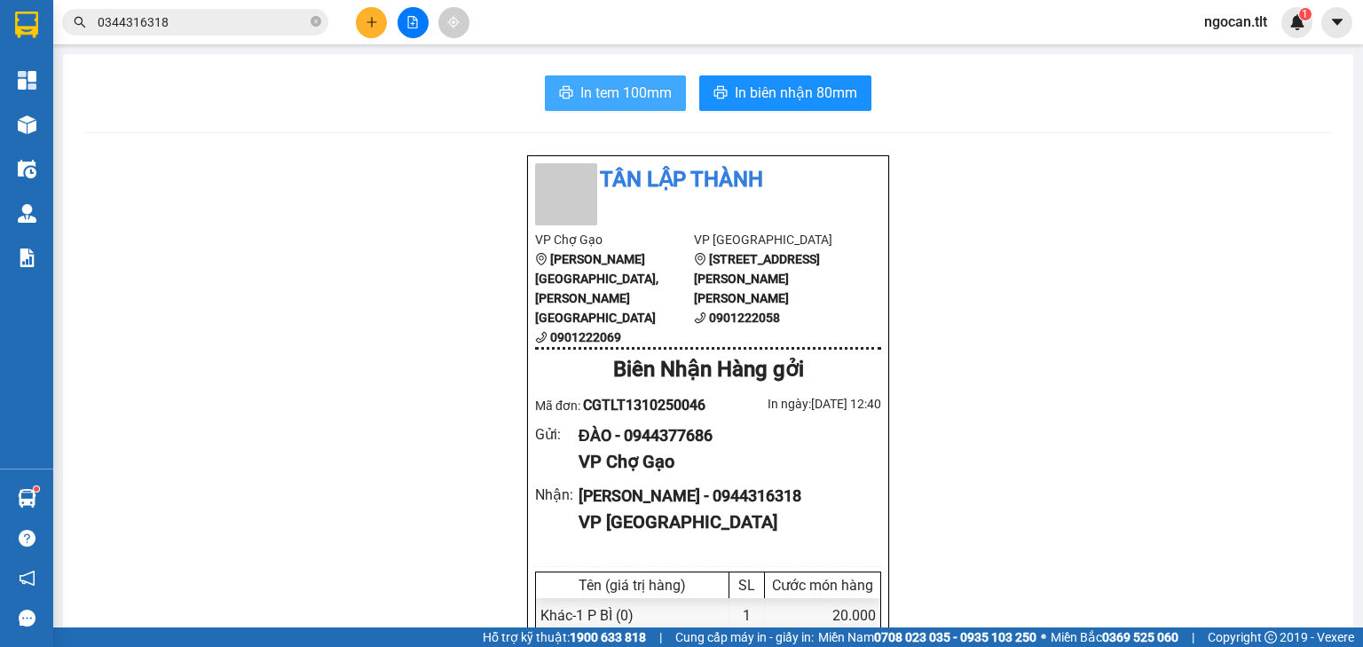
click at [640, 99] on span "In tem 100mm" at bounding box center [625, 93] width 91 height 22
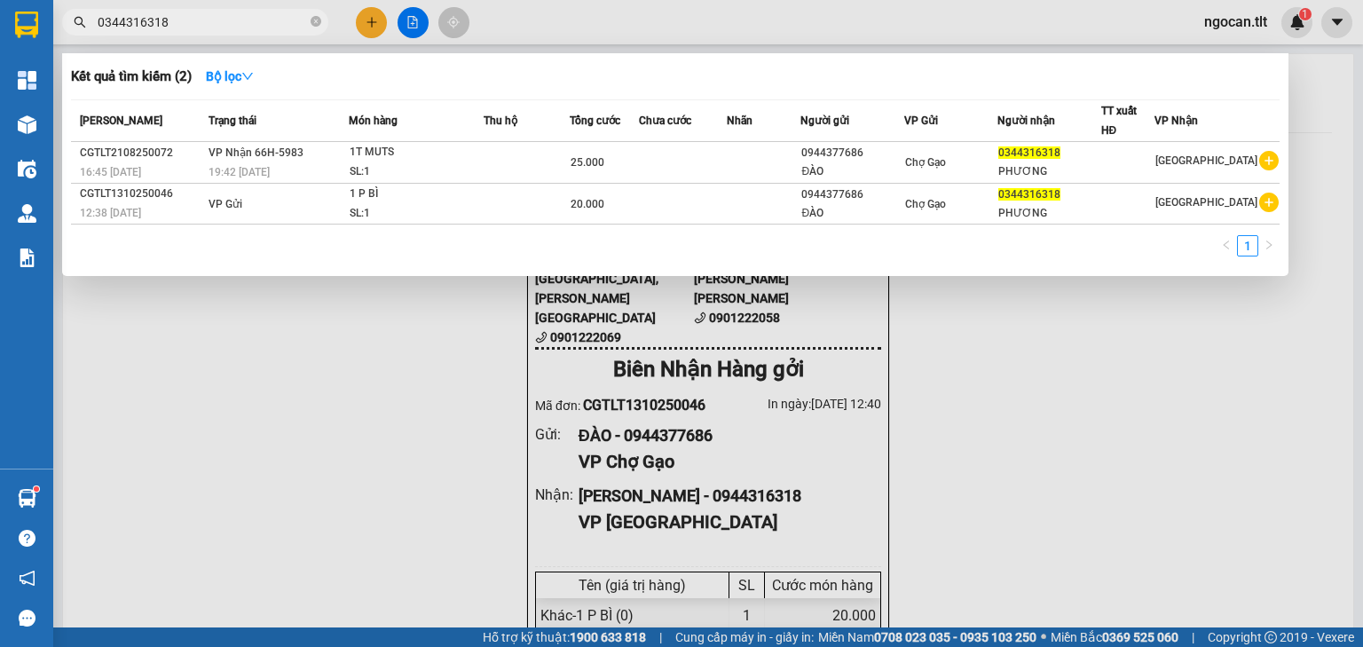
click at [174, 20] on input "0344316318" at bounding box center [202, 22] width 209 height 20
click at [175, 20] on input "0344316318" at bounding box center [202, 22] width 209 height 20
click at [315, 21] on icon "close-circle" at bounding box center [316, 21] width 11 height 11
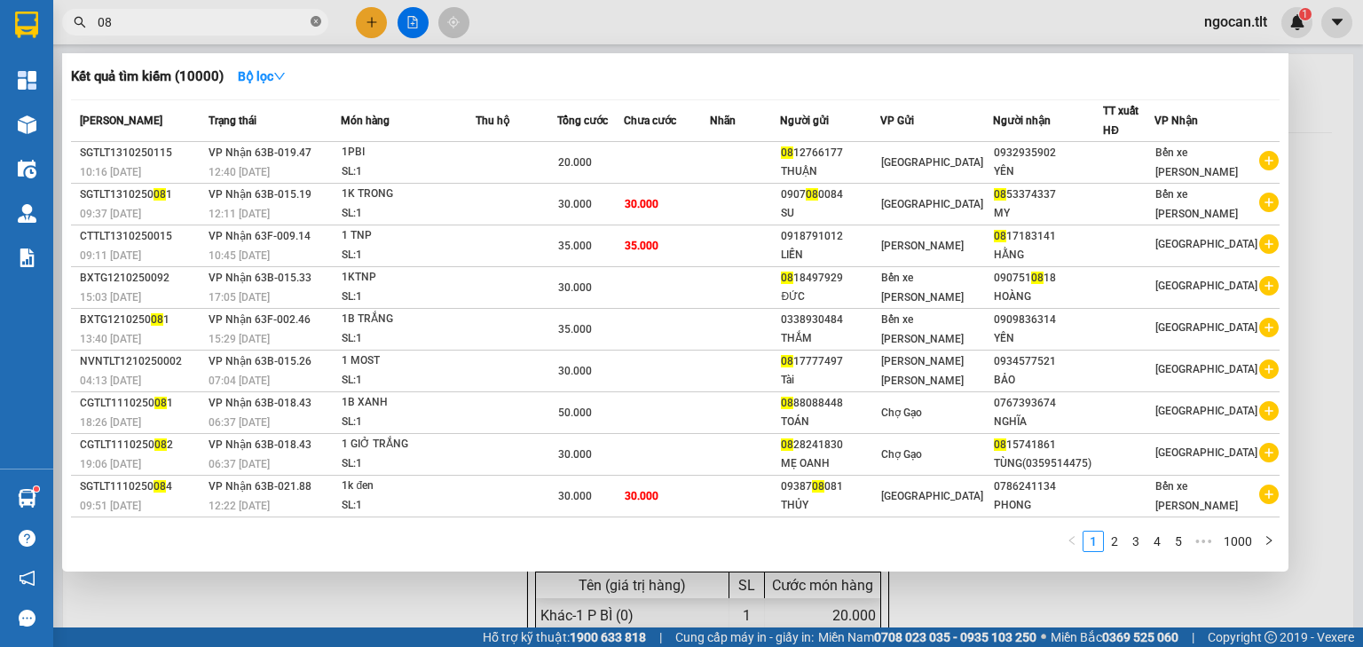
type input "0"
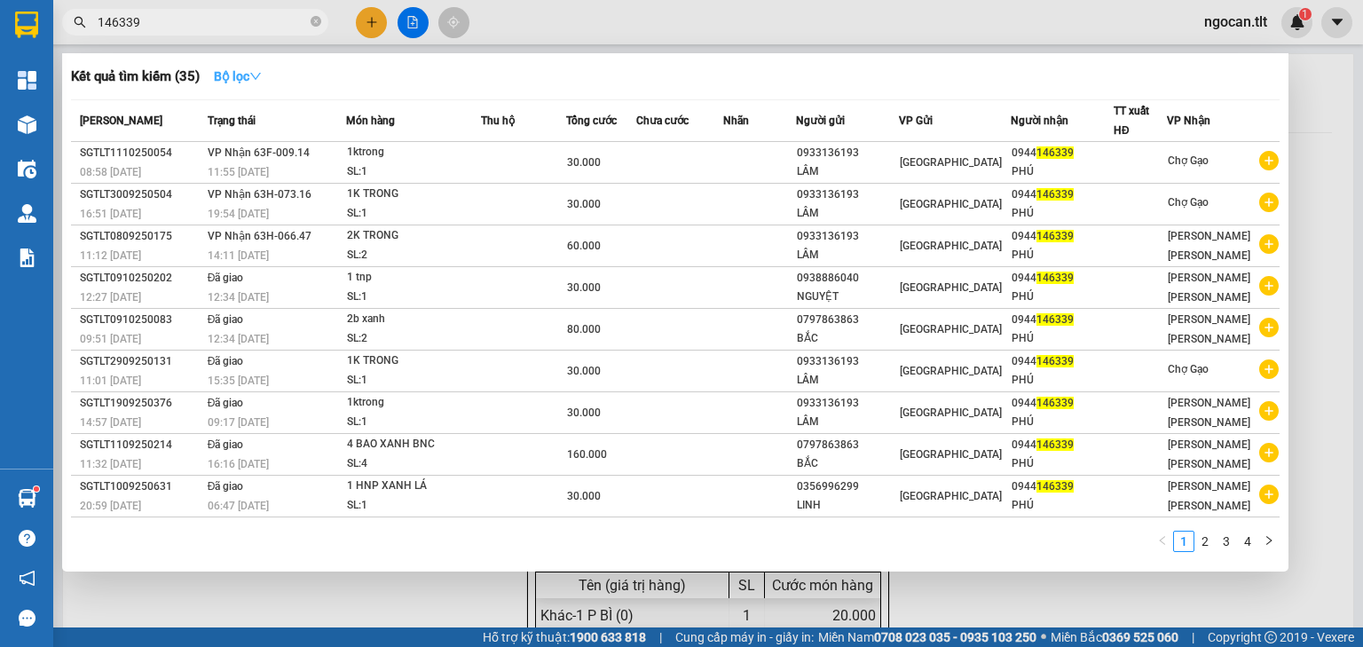
type input "146339"
click at [251, 75] on strong "Bộ lọc" at bounding box center [238, 76] width 48 height 14
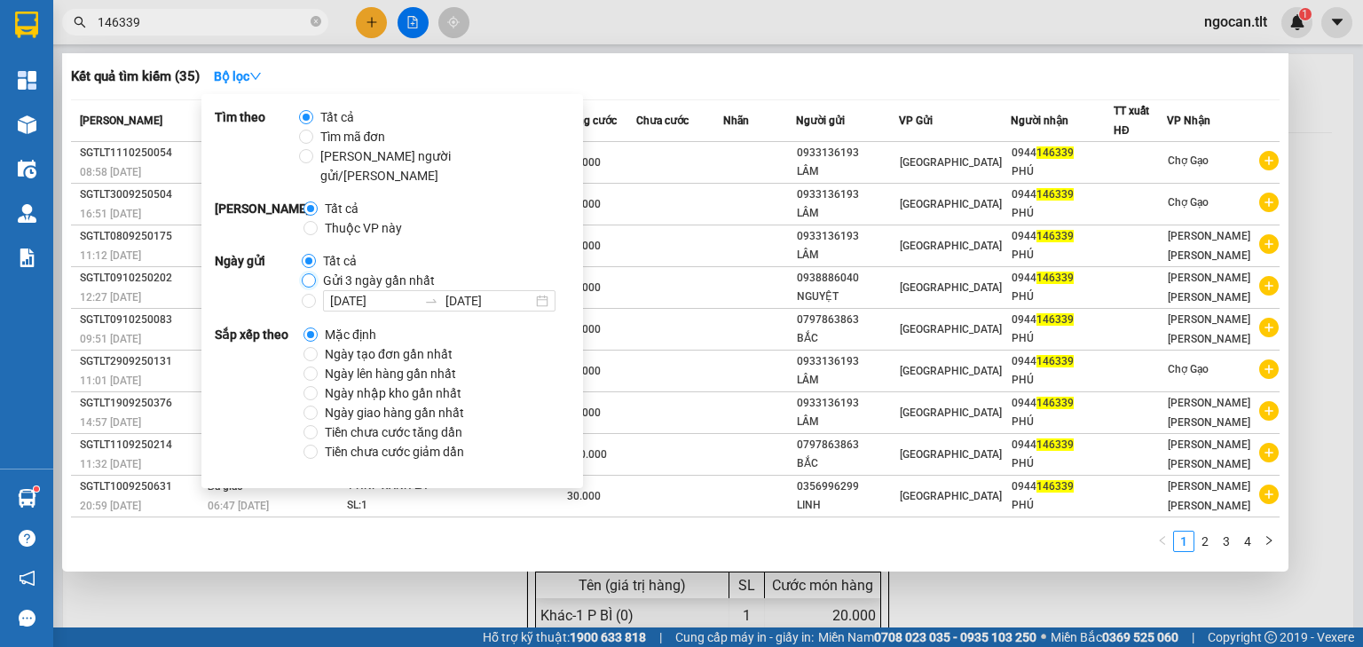
click at [309, 273] on input "Gửi 3 ngày gần nhất" at bounding box center [309, 280] width 14 height 14
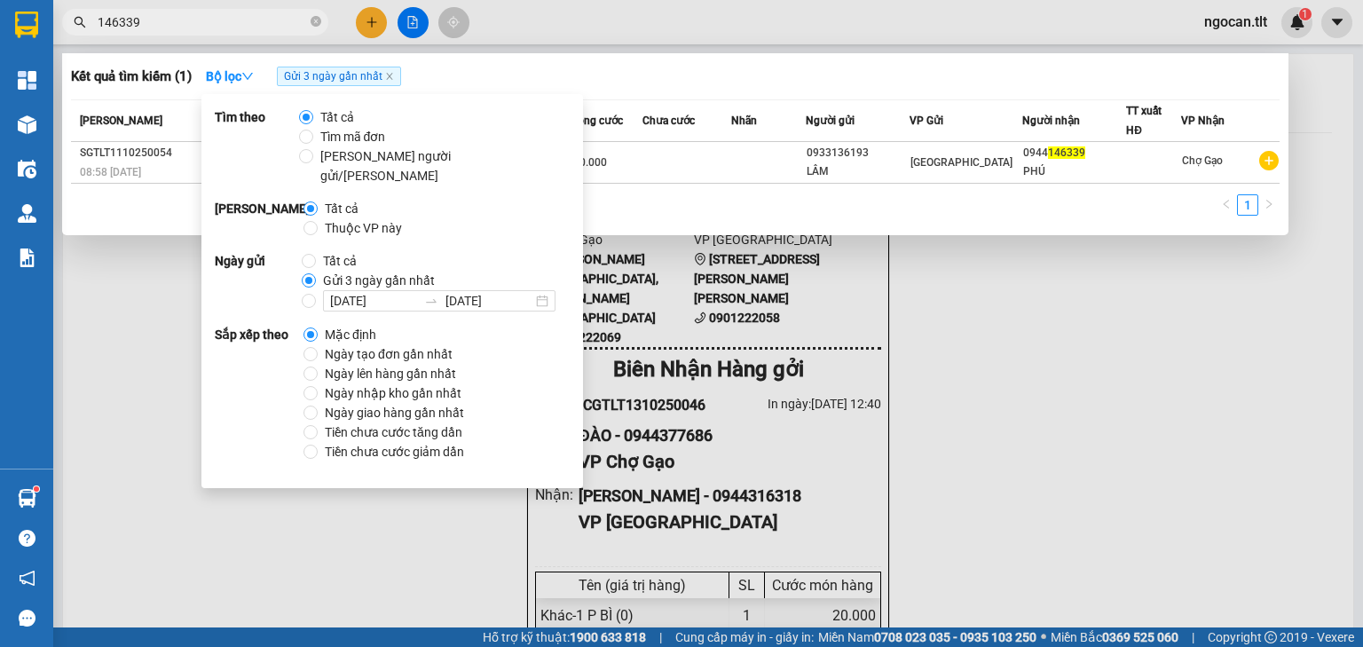
click at [189, 7] on div at bounding box center [681, 323] width 1363 height 647
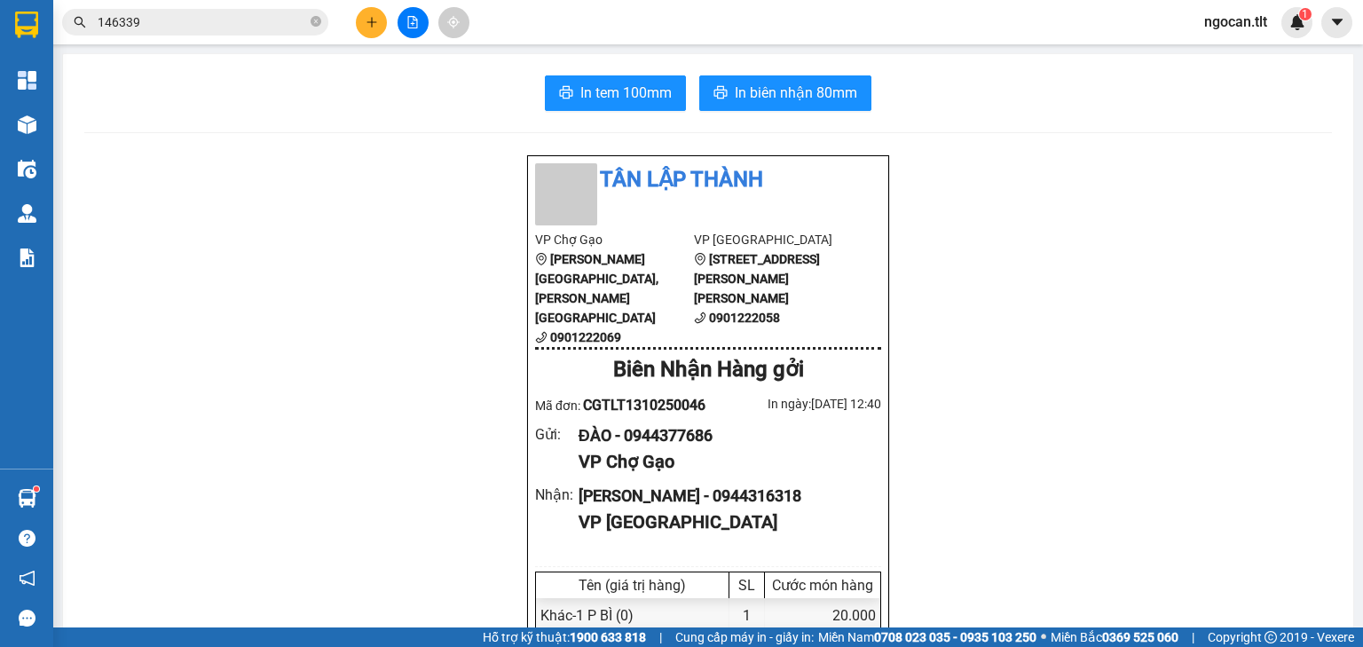
click at [182, 17] on input "146339" at bounding box center [202, 22] width 209 height 20
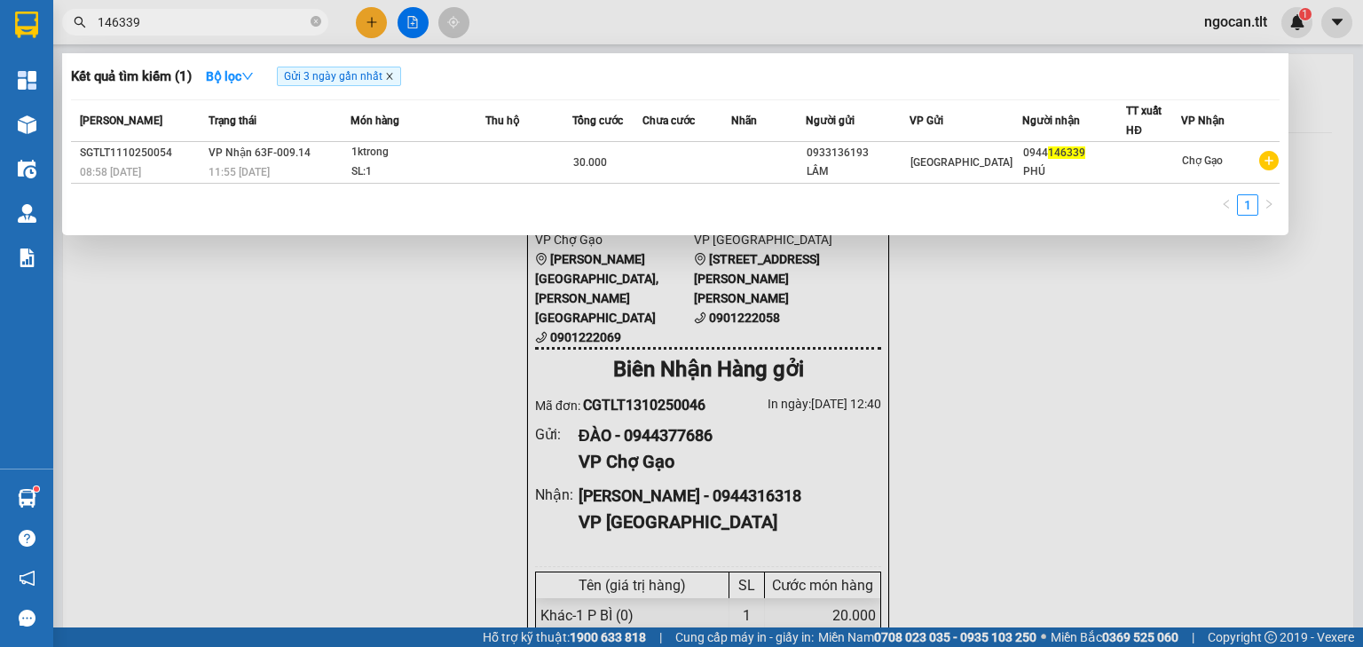
click at [391, 76] on icon "close" at bounding box center [389, 76] width 9 height 9
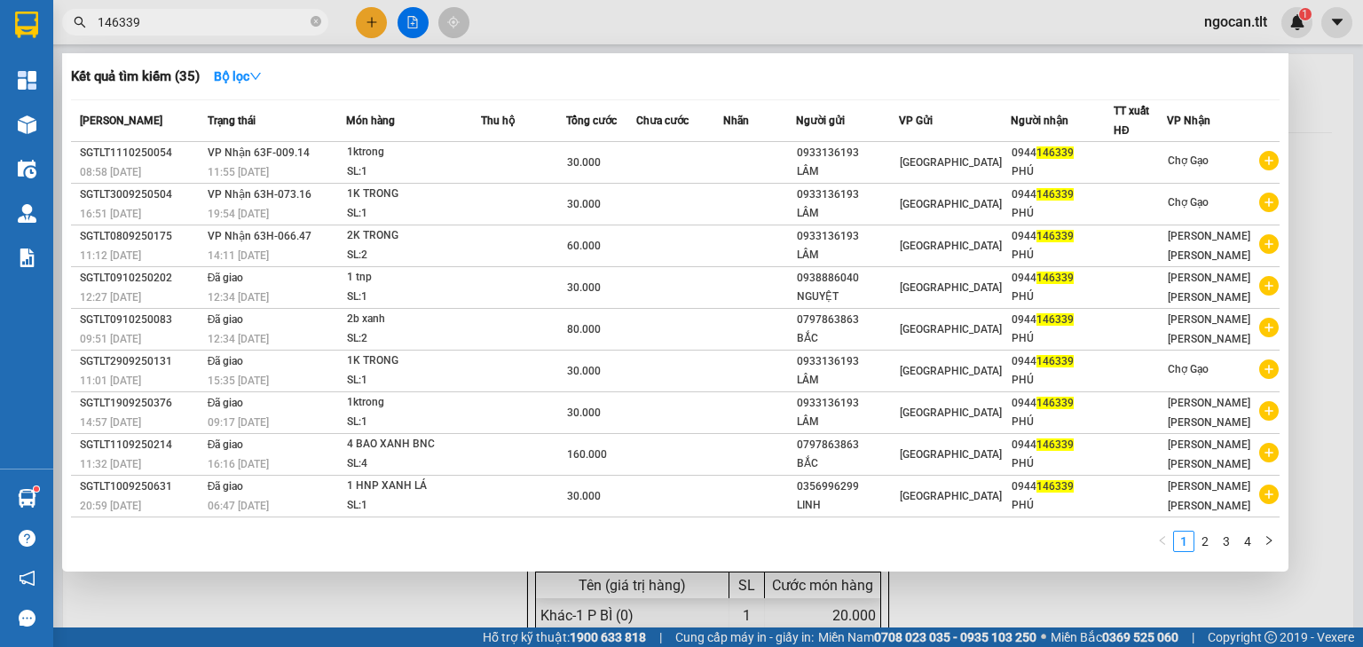
click at [372, 21] on div at bounding box center [681, 323] width 1363 height 647
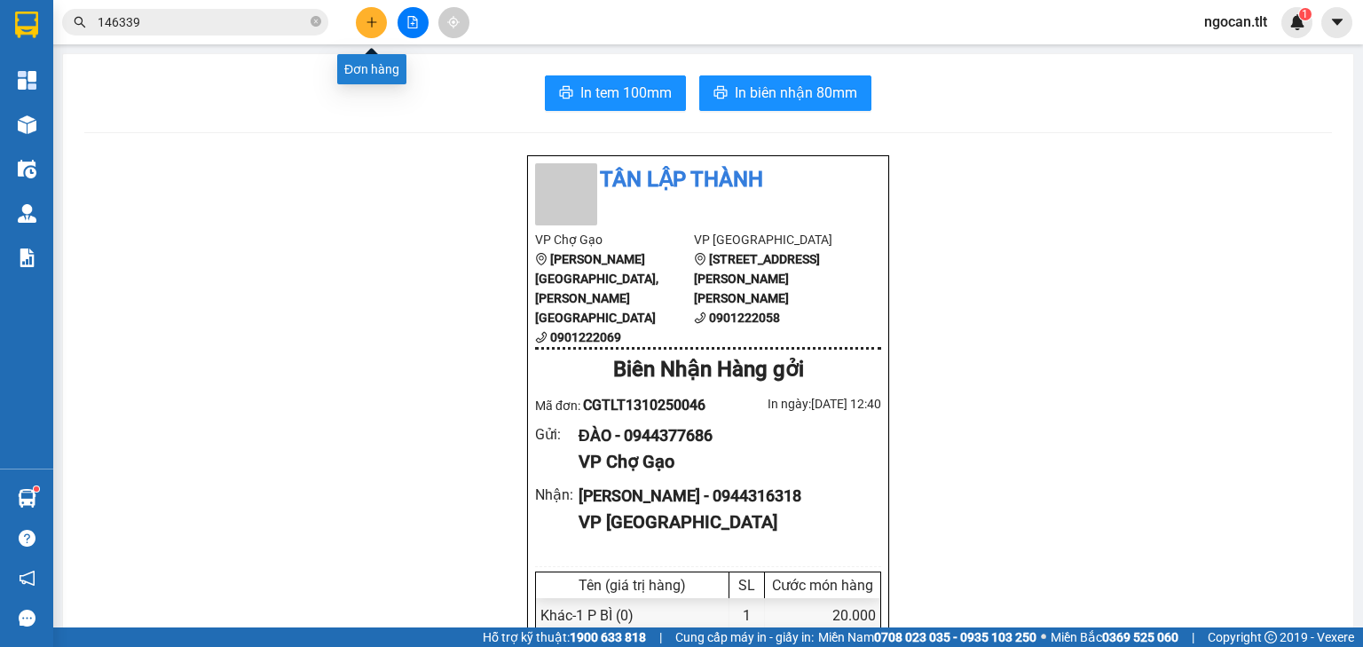
click at [378, 12] on button at bounding box center [371, 22] width 31 height 31
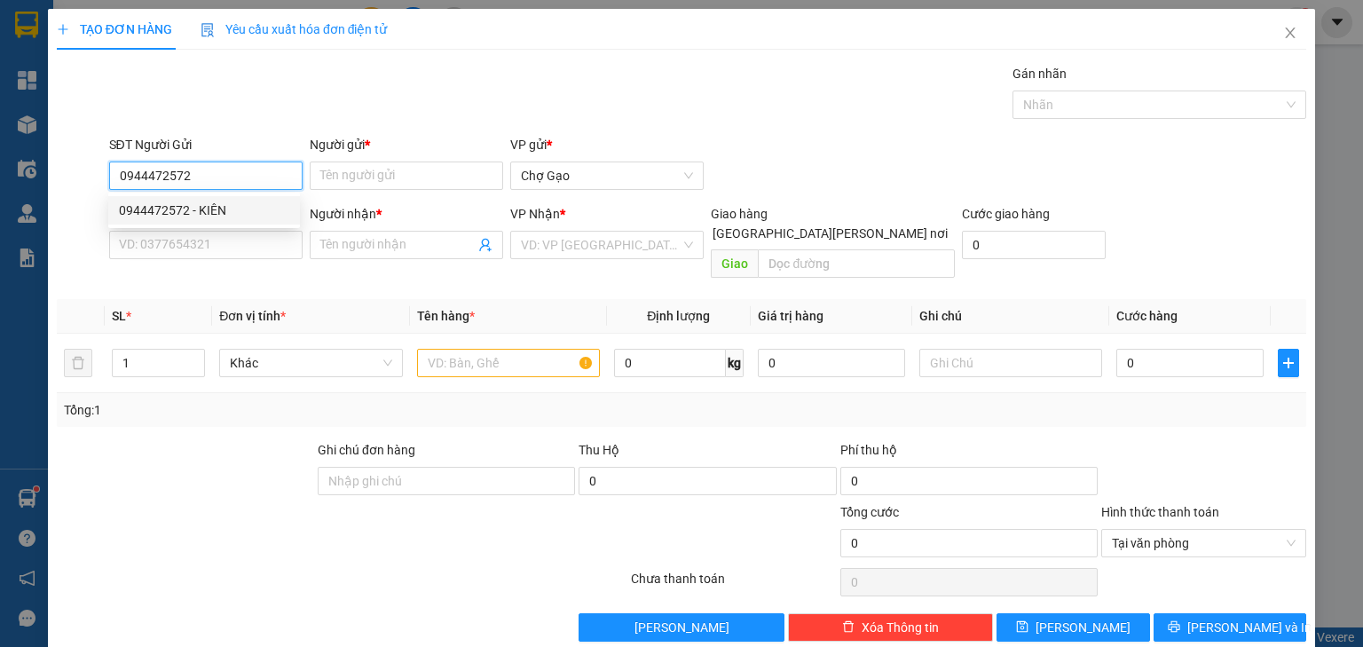
click at [185, 201] on div "0944472572 - KIÊN" at bounding box center [204, 211] width 170 height 20
type input "0944472572"
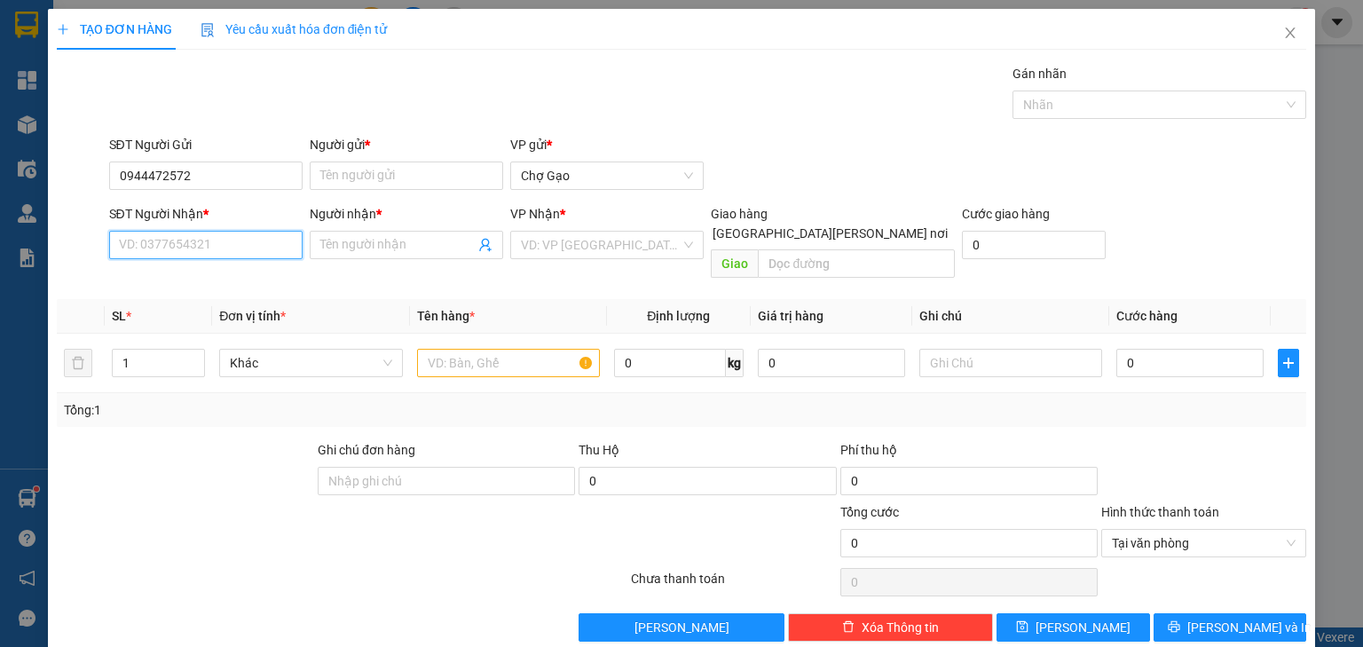
click at [175, 235] on input "SĐT Người Nhận *" at bounding box center [205, 245] width 193 height 28
type input "0372278457"
click at [391, 241] on input "Người nhận *" at bounding box center [397, 245] width 154 height 20
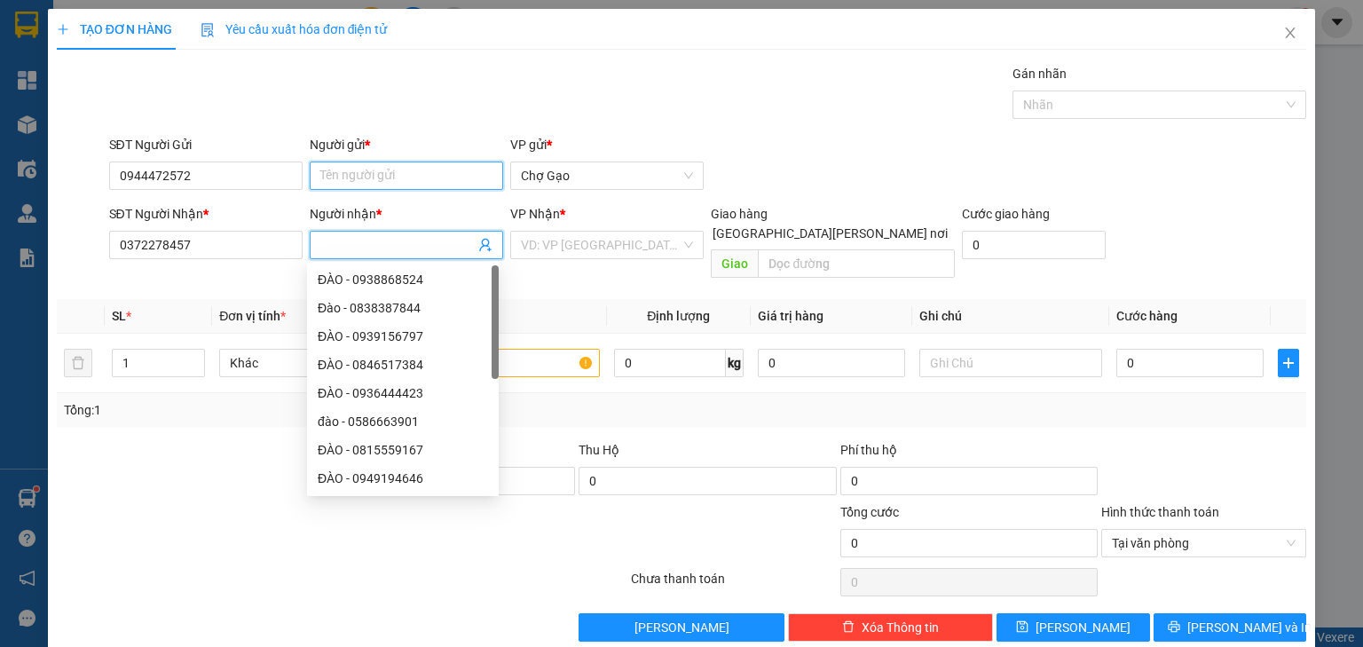
click at [330, 163] on input "Người gửi *" at bounding box center [406, 176] width 193 height 28
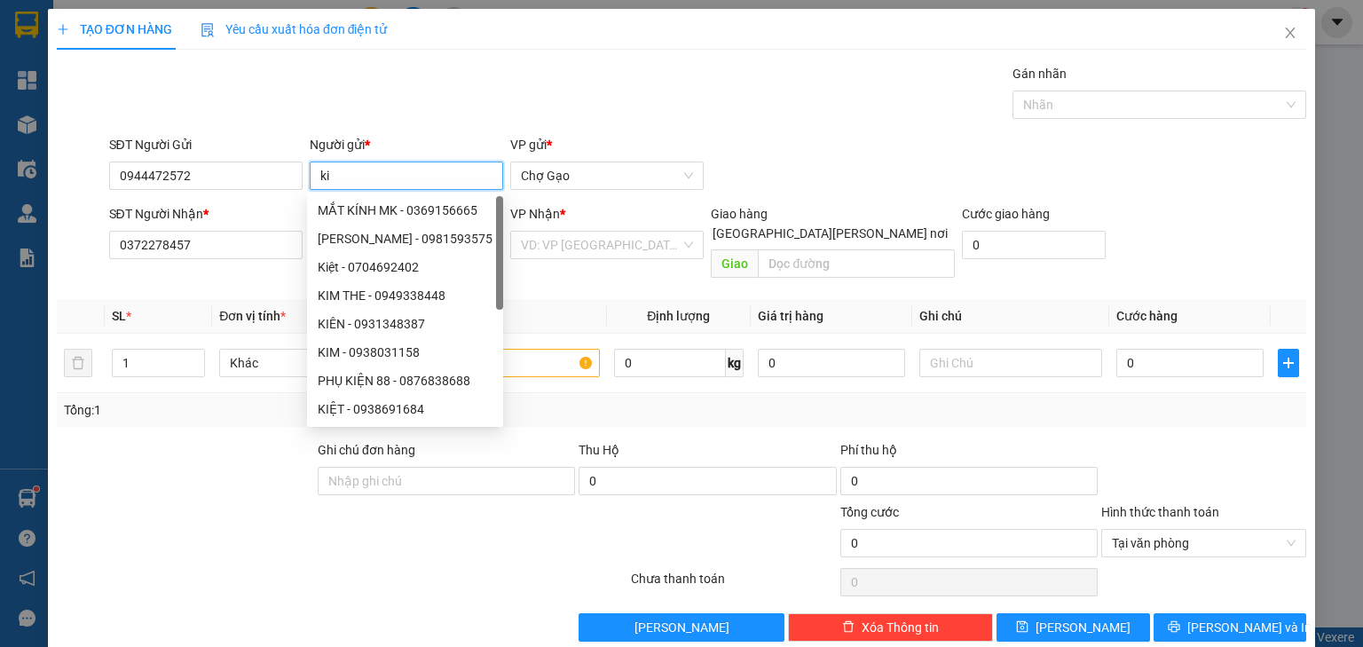
type input "k"
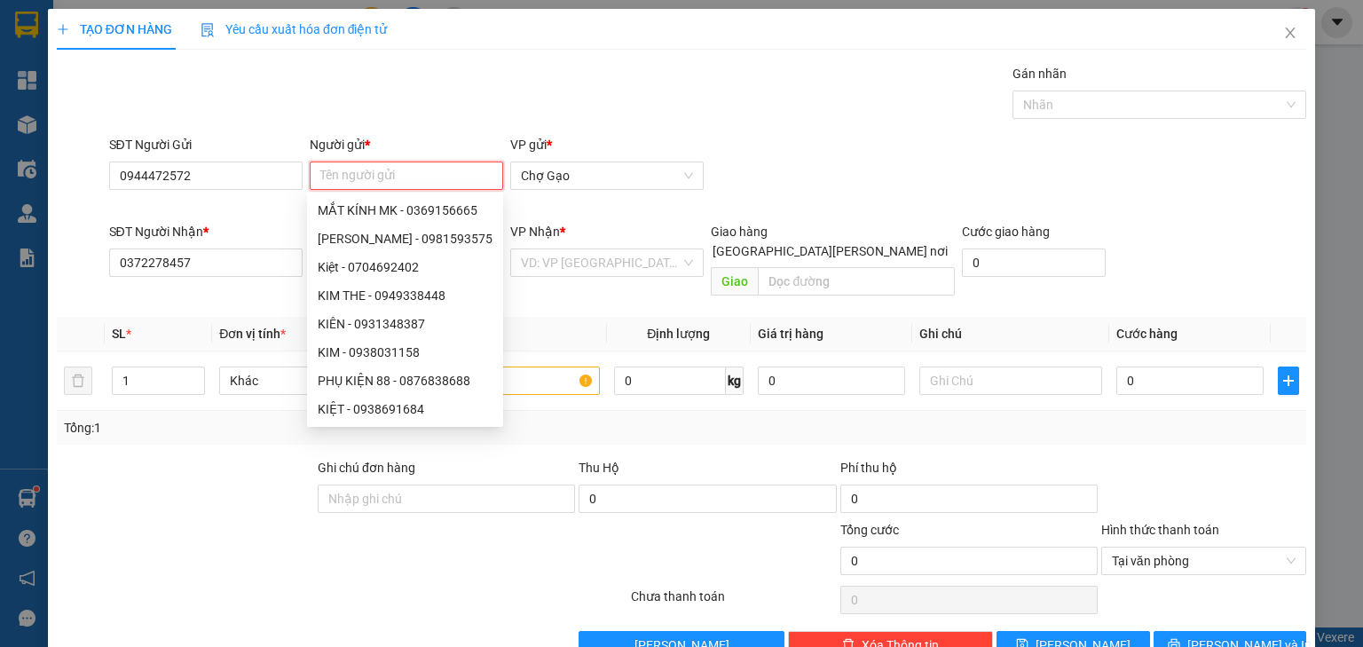
type input "k"
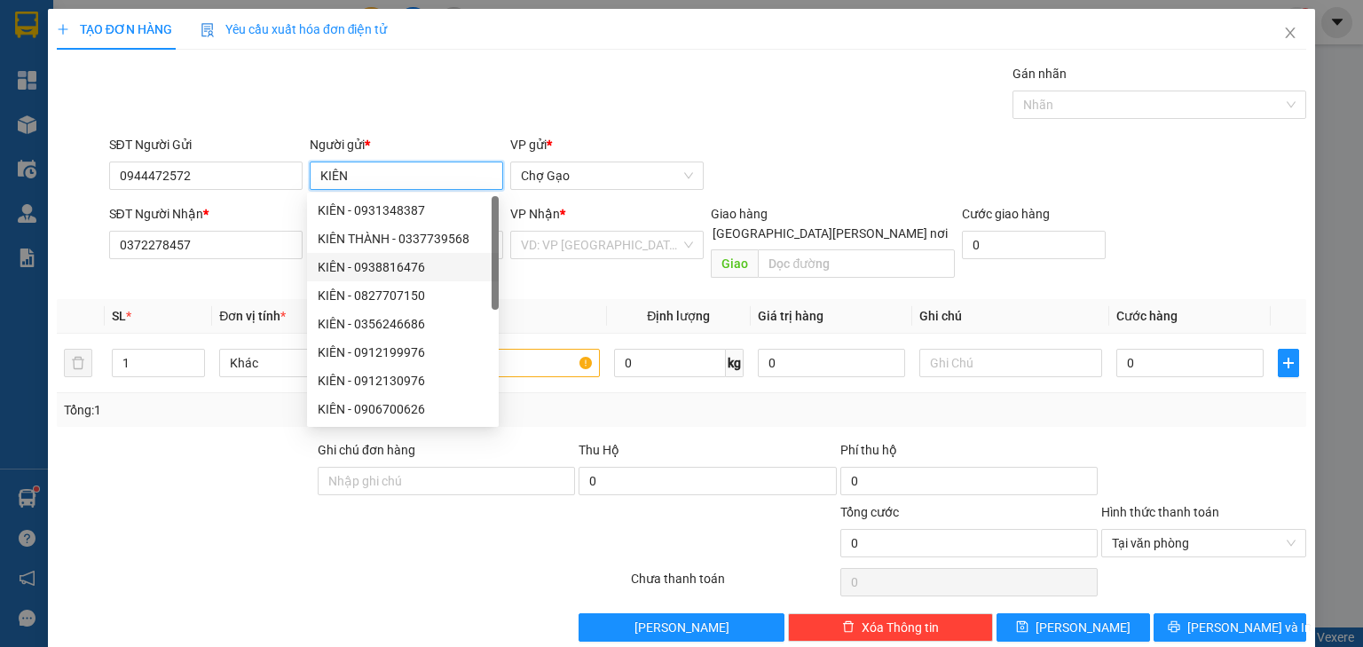
type input "KIÊN"
drag, startPoint x: 337, startPoint y: 552, endPoint x: 480, endPoint y: 512, distance: 148.4
click at [338, 564] on div at bounding box center [342, 582] width 574 height 36
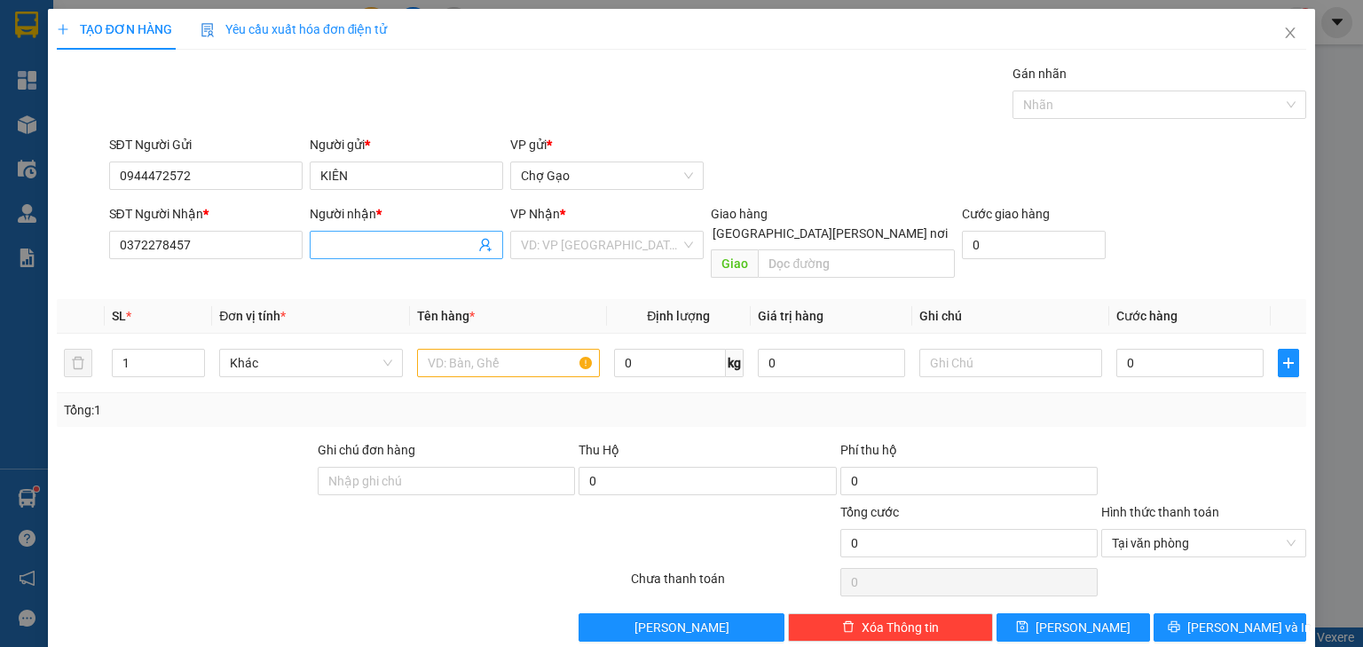
click at [398, 241] on input "Người nhận *" at bounding box center [397, 245] width 154 height 20
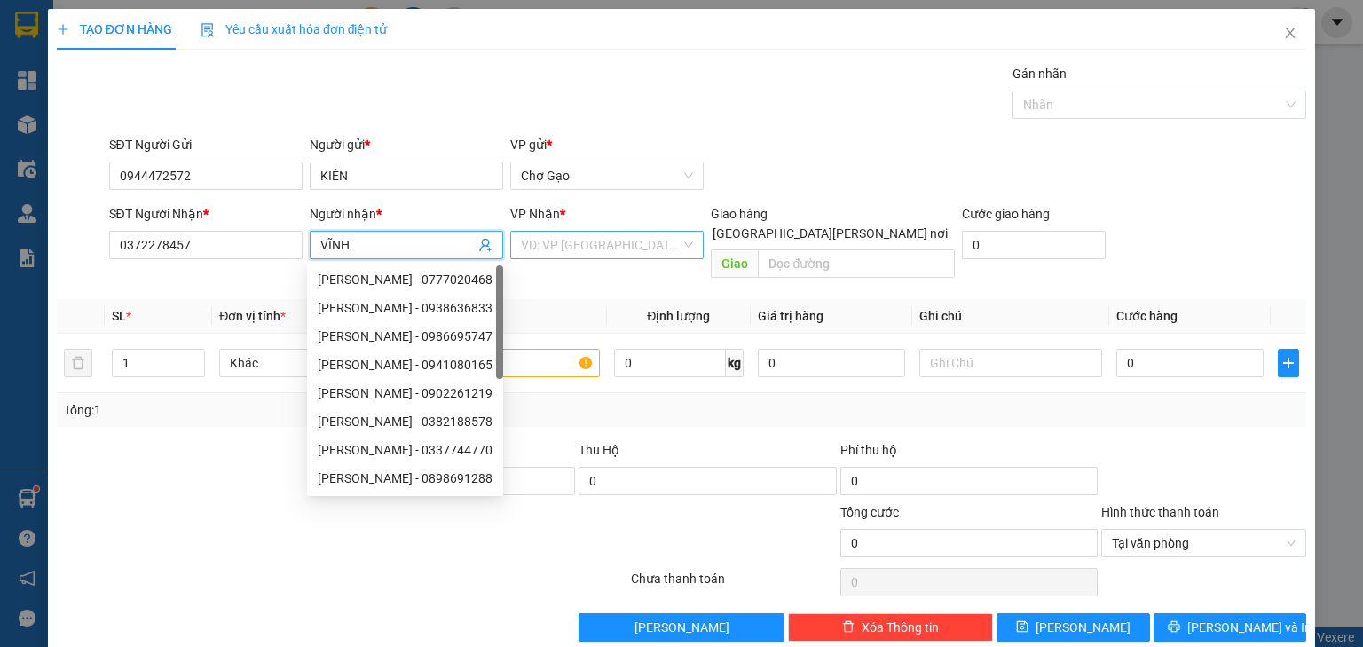
type input "VĨNH"
click at [561, 240] on input "search" at bounding box center [601, 245] width 160 height 27
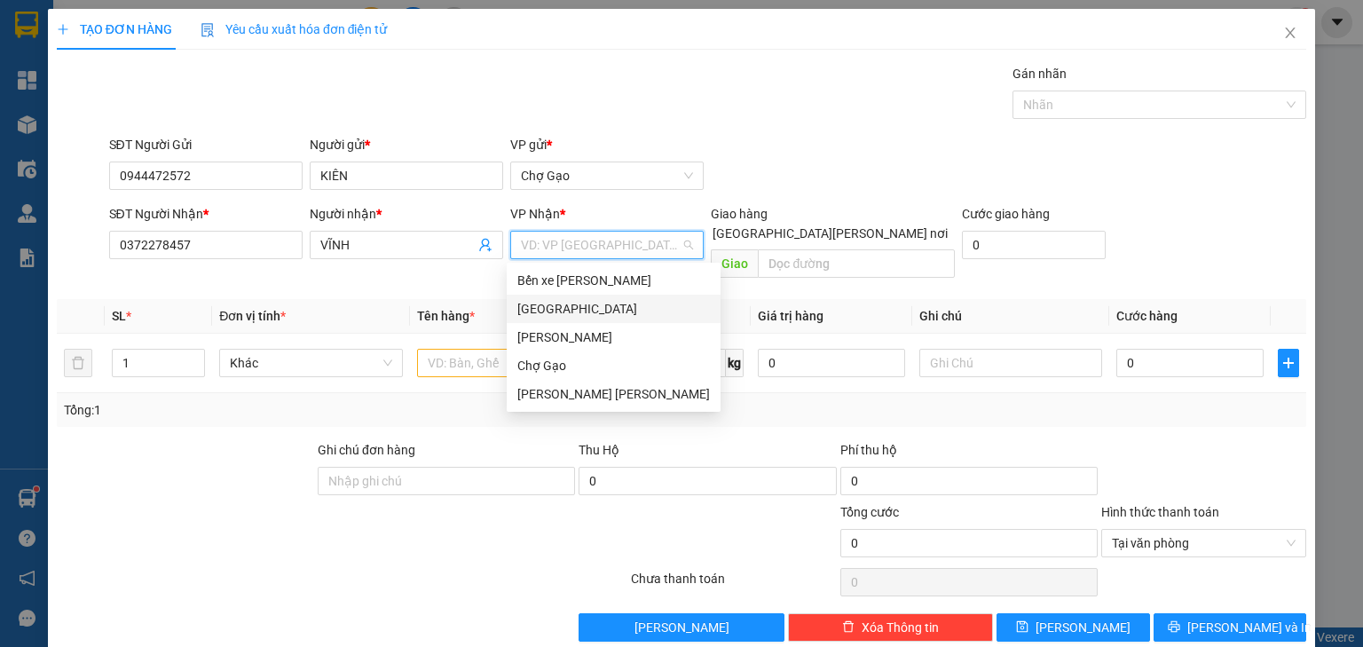
click at [534, 303] on div "[GEOGRAPHIC_DATA]" at bounding box center [613, 309] width 193 height 20
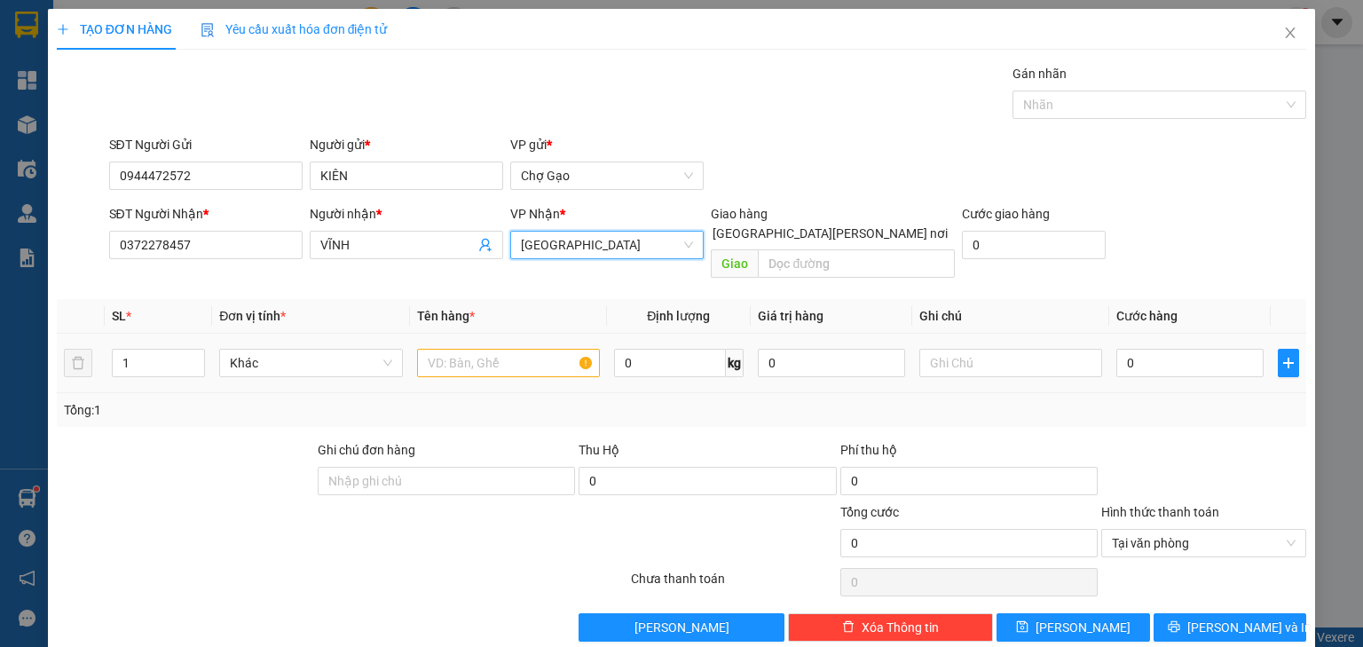
click at [459, 362] on td at bounding box center [508, 363] width 197 height 59
click at [469, 349] on input "text" at bounding box center [508, 363] width 183 height 28
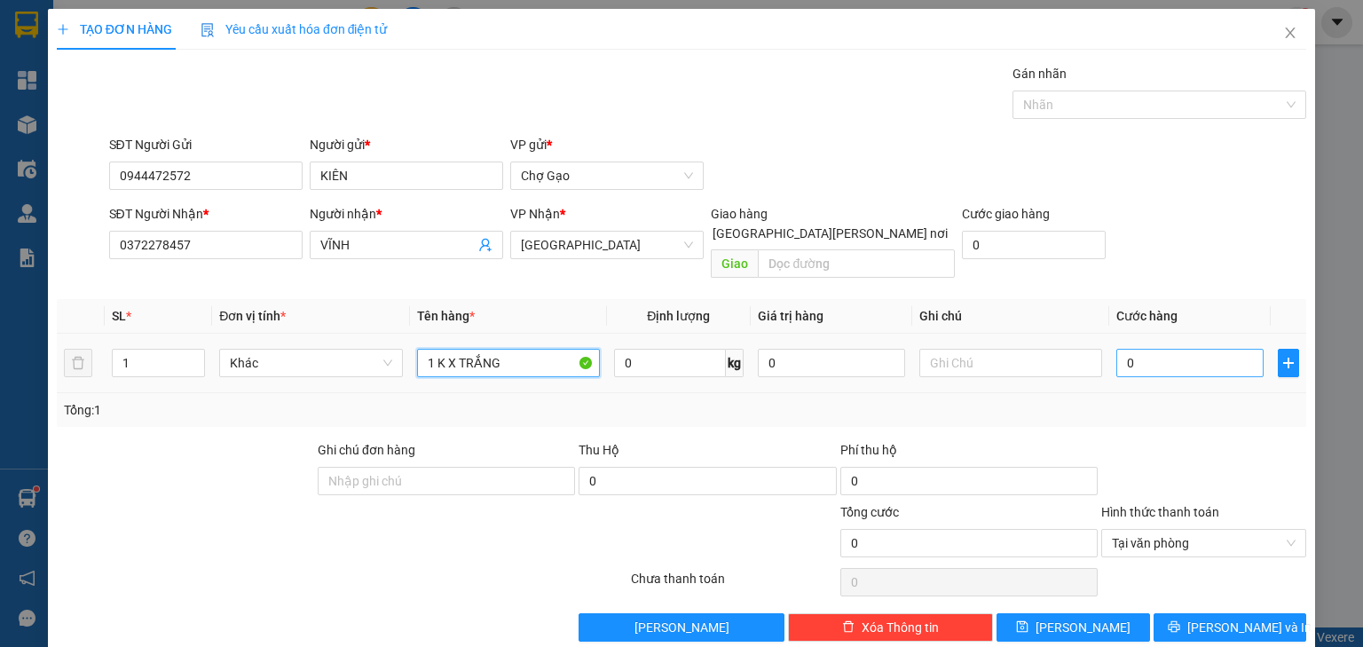
type input "1 K X TRẮNG"
click at [1132, 349] on input "0" at bounding box center [1190, 363] width 147 height 28
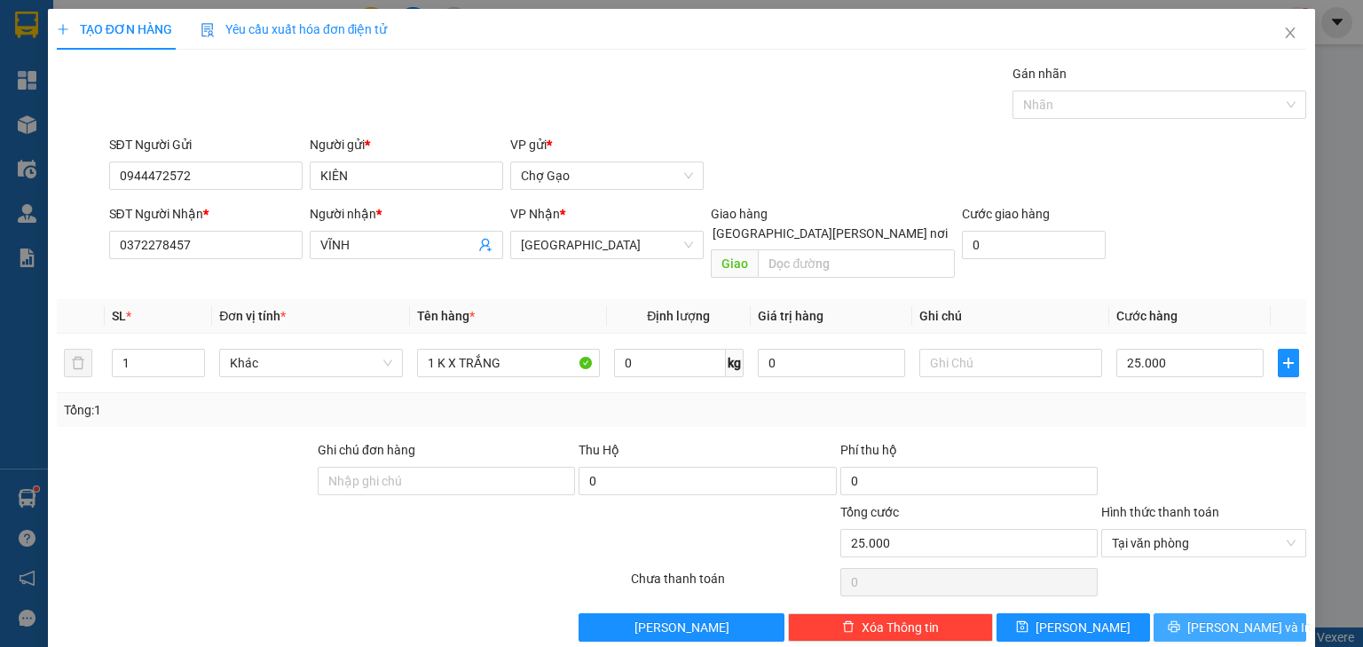
click at [1207, 618] on span "[PERSON_NAME] và In" at bounding box center [1250, 628] width 124 height 20
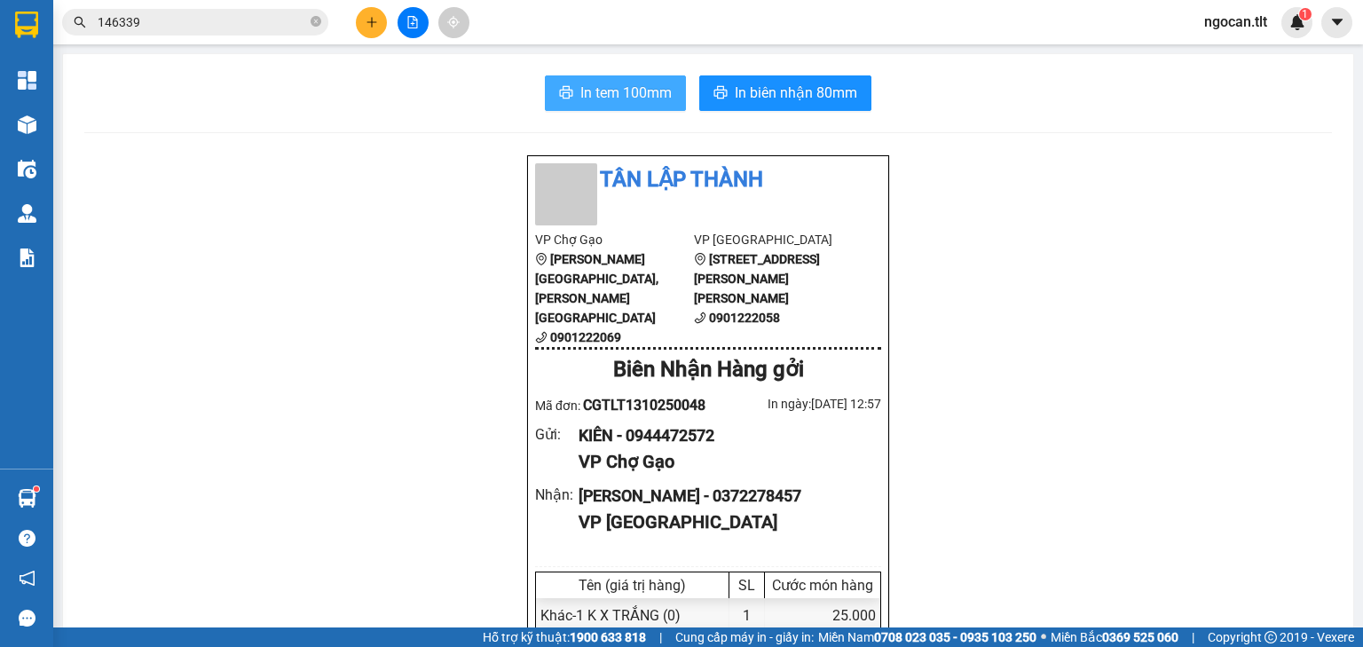
click at [628, 96] on span "In tem 100mm" at bounding box center [625, 93] width 91 height 22
